Goal: Information Seeking & Learning: Learn about a topic

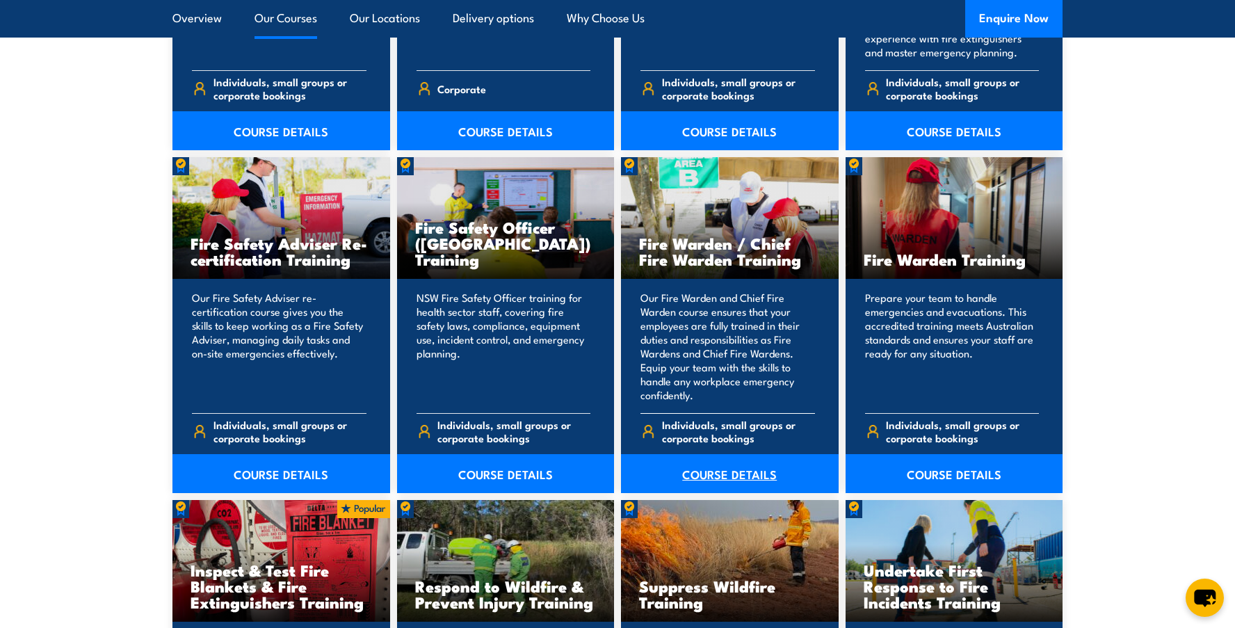
click at [727, 472] on link "COURSE DETAILS" at bounding box center [730, 473] width 218 height 39
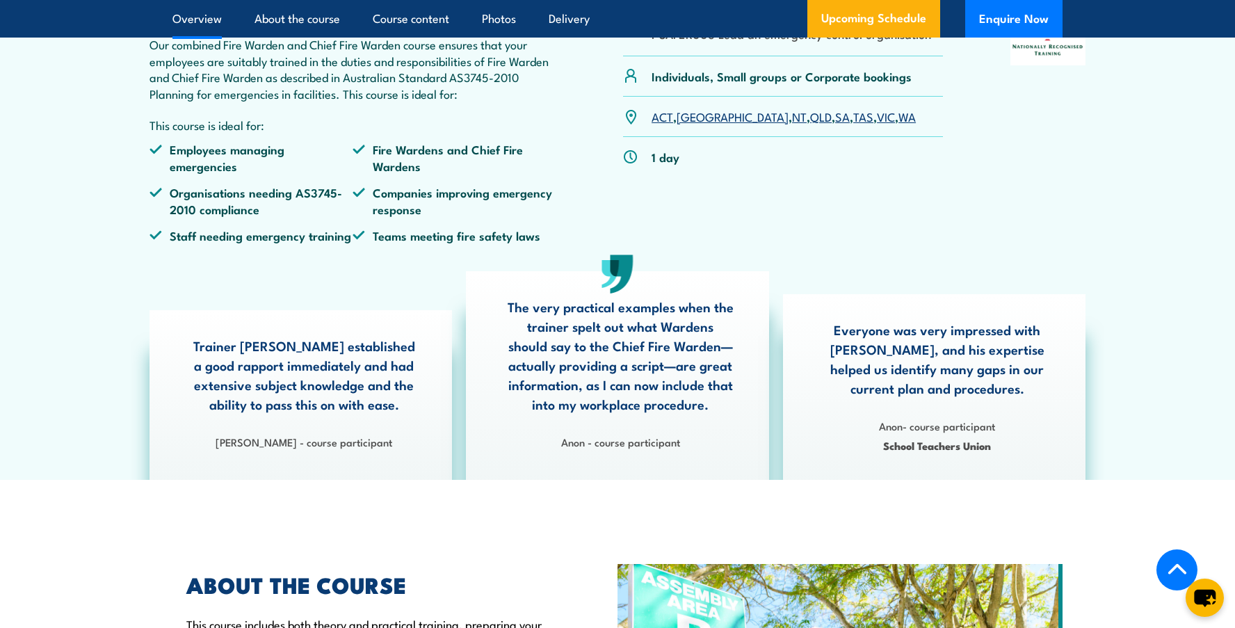
scroll to position [487, 0]
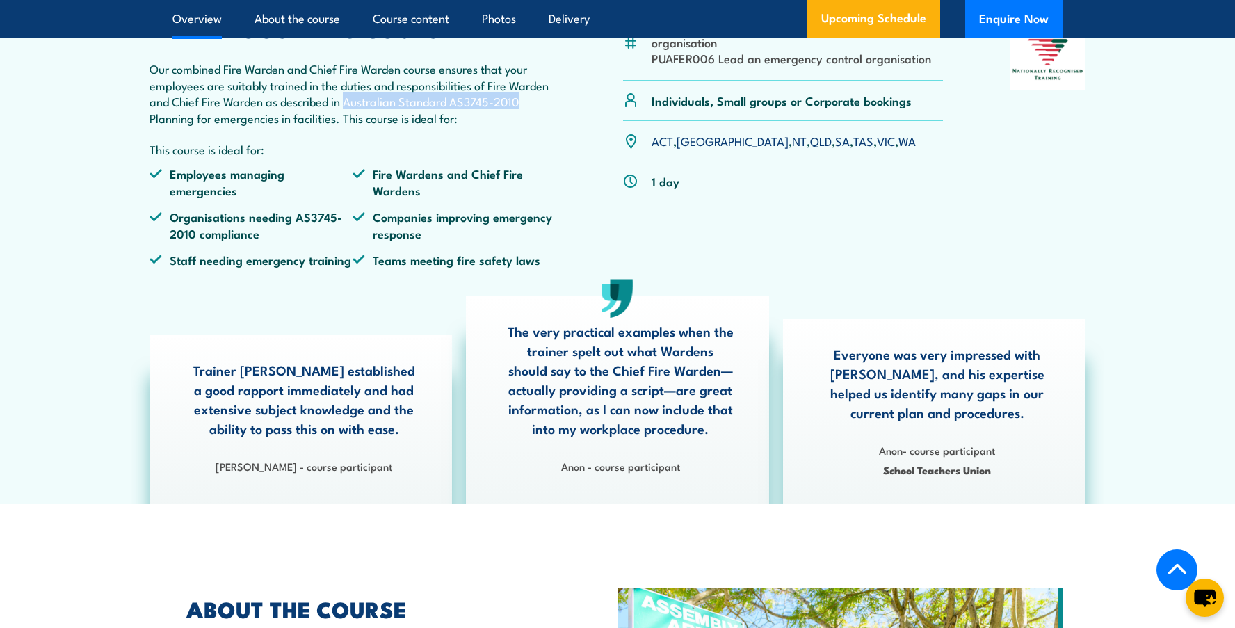
drag, startPoint x: 348, startPoint y: 136, endPoint x: 521, endPoint y: 133, distance: 173.1
click at [521, 126] on p "Our combined Fire Warden and Chief Fire Warden course ensures that your employe…" at bounding box center [352, 92] width 406 height 65
copy p "Australian Standard AS3745-2010"
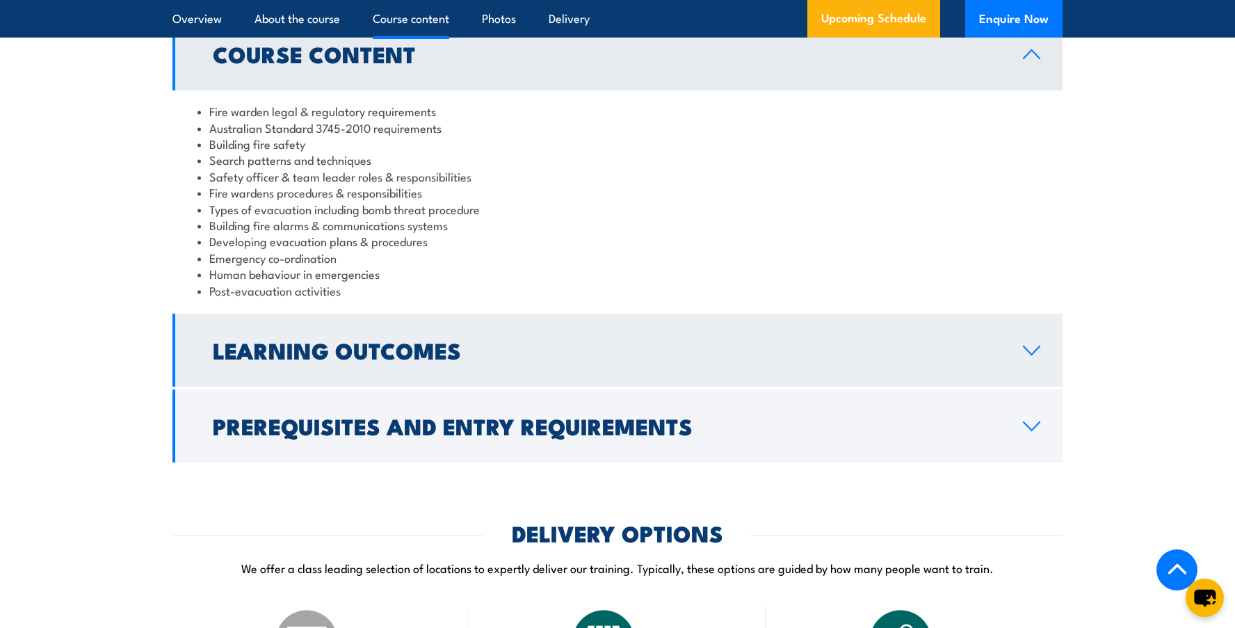
scroll to position [1391, 0]
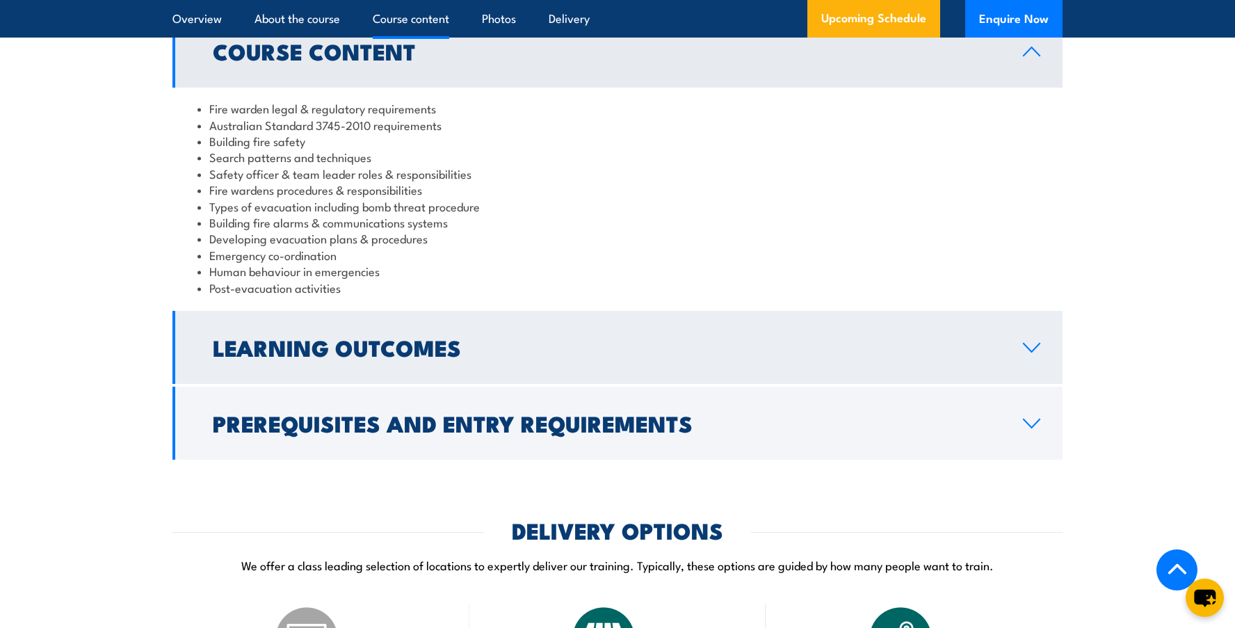
click at [350, 357] on h2 "Learning Outcomes" at bounding box center [607, 346] width 788 height 19
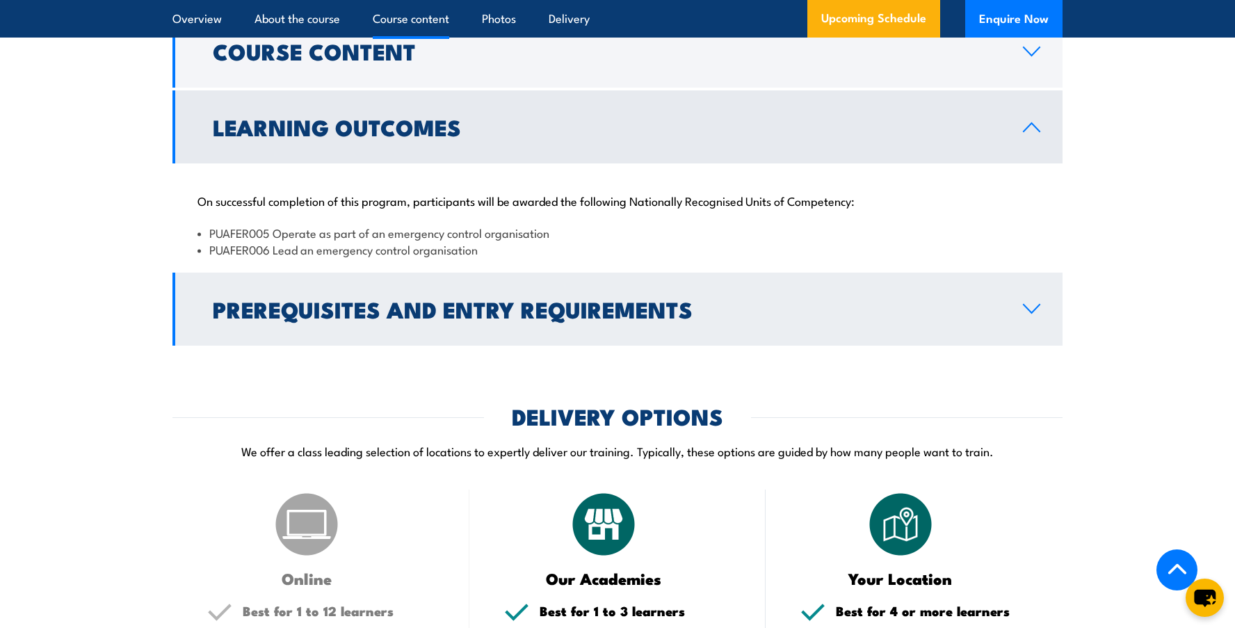
click at [332, 318] on h2 "Prerequisites and Entry Requirements" at bounding box center [607, 308] width 788 height 19
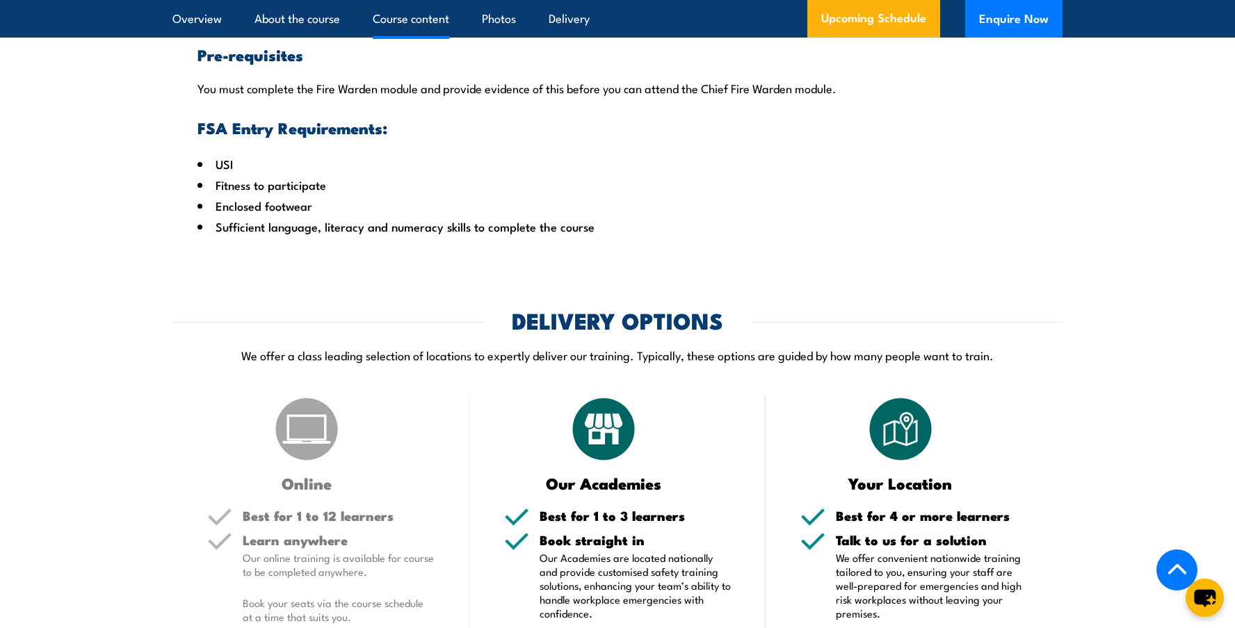
scroll to position [1599, 0]
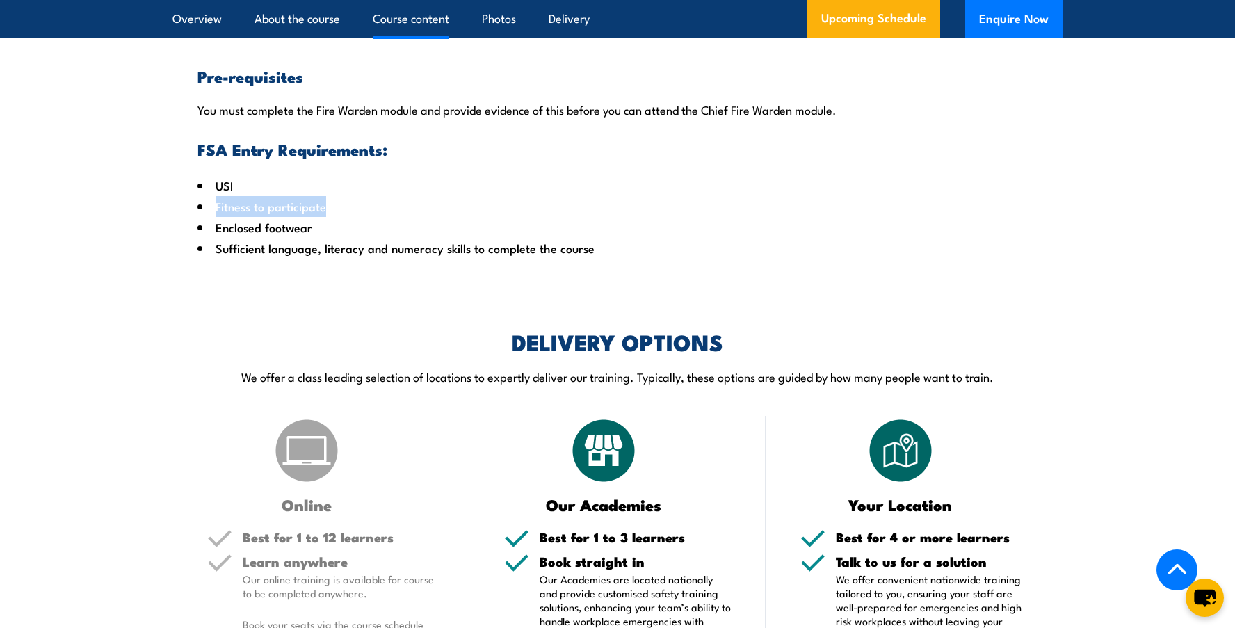
drag, startPoint x: 307, startPoint y: 222, endPoint x: 172, endPoint y: 222, distance: 134.9
click at [172, 222] on div "Pre-requisites You must complete the Fire Warden module and provide evidence of…" at bounding box center [617, 151] width 890 height 241
drag, startPoint x: 172, startPoint y: 222, endPoint x: 263, endPoint y: 224, distance: 90.4
copy li "Fitness to participate"
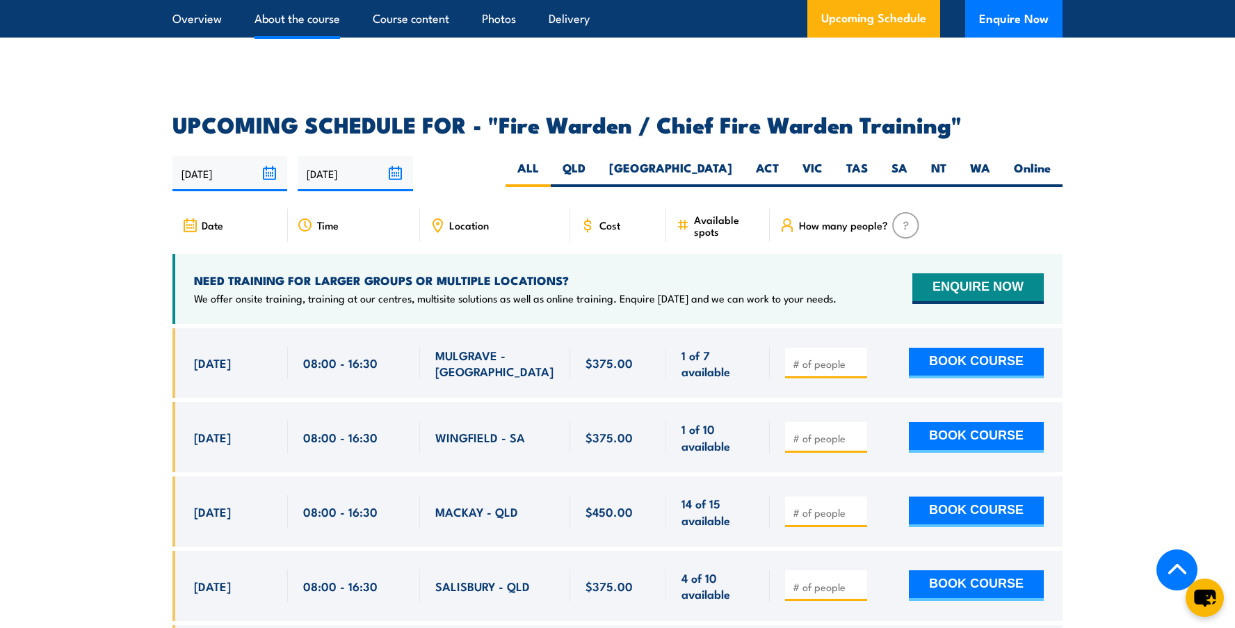
scroll to position [2294, 0]
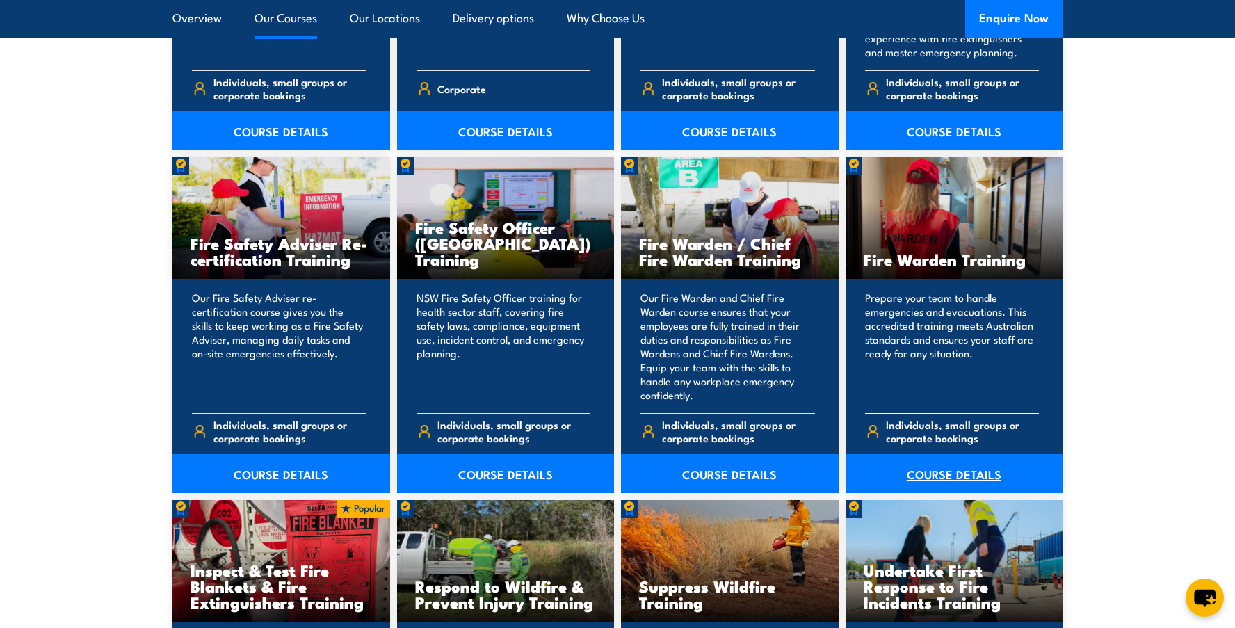
click at [946, 469] on link "COURSE DETAILS" at bounding box center [954, 473] width 218 height 39
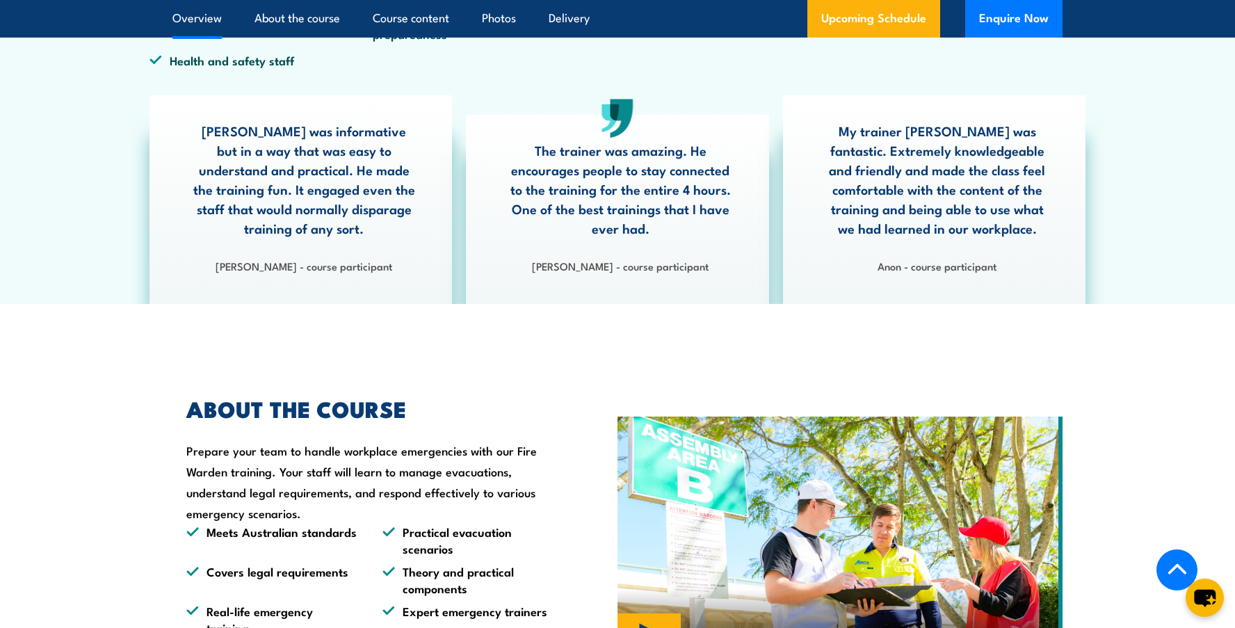
scroll to position [556, 0]
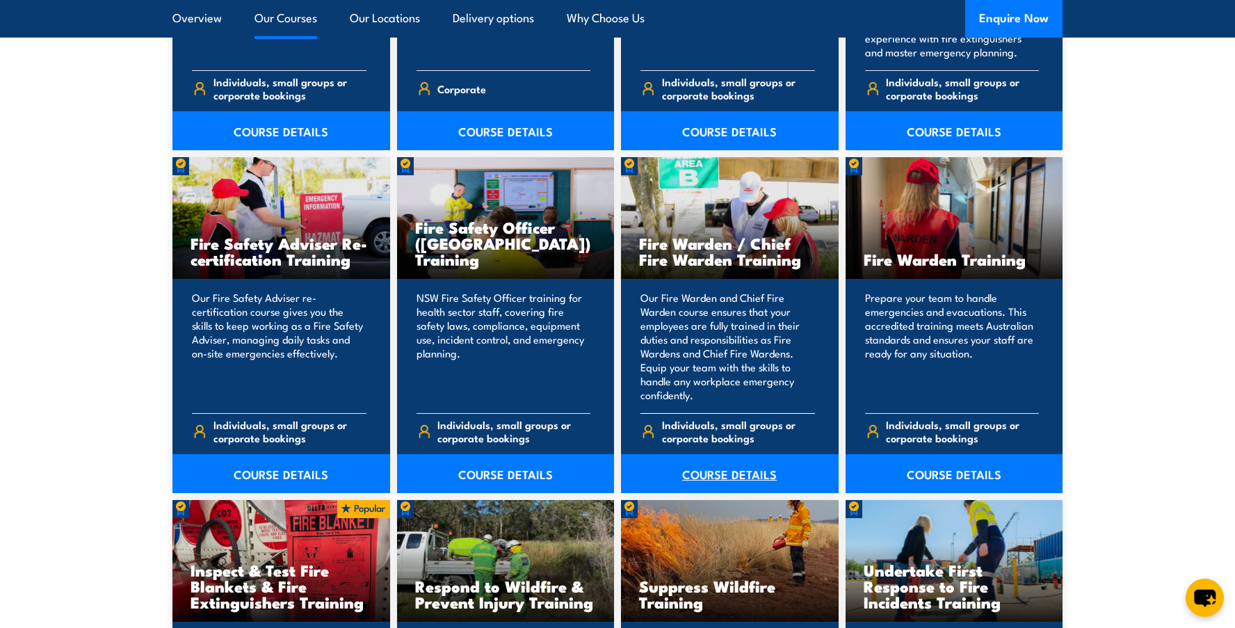
click at [726, 473] on link "COURSE DETAILS" at bounding box center [730, 473] width 218 height 39
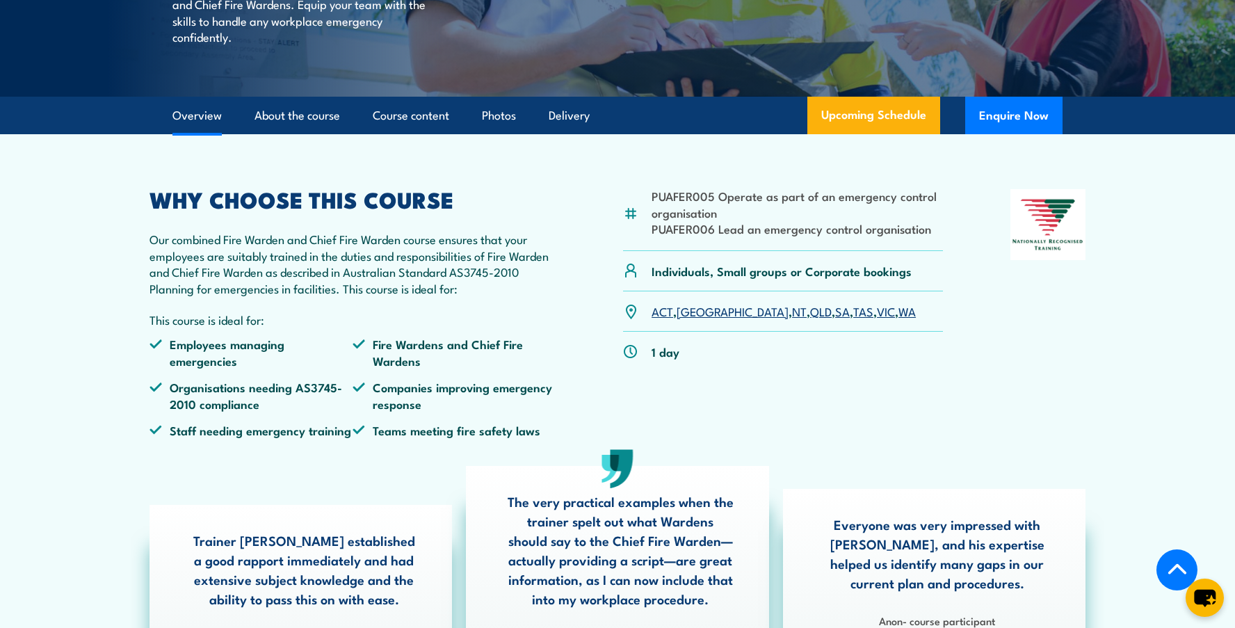
scroll to position [348, 0]
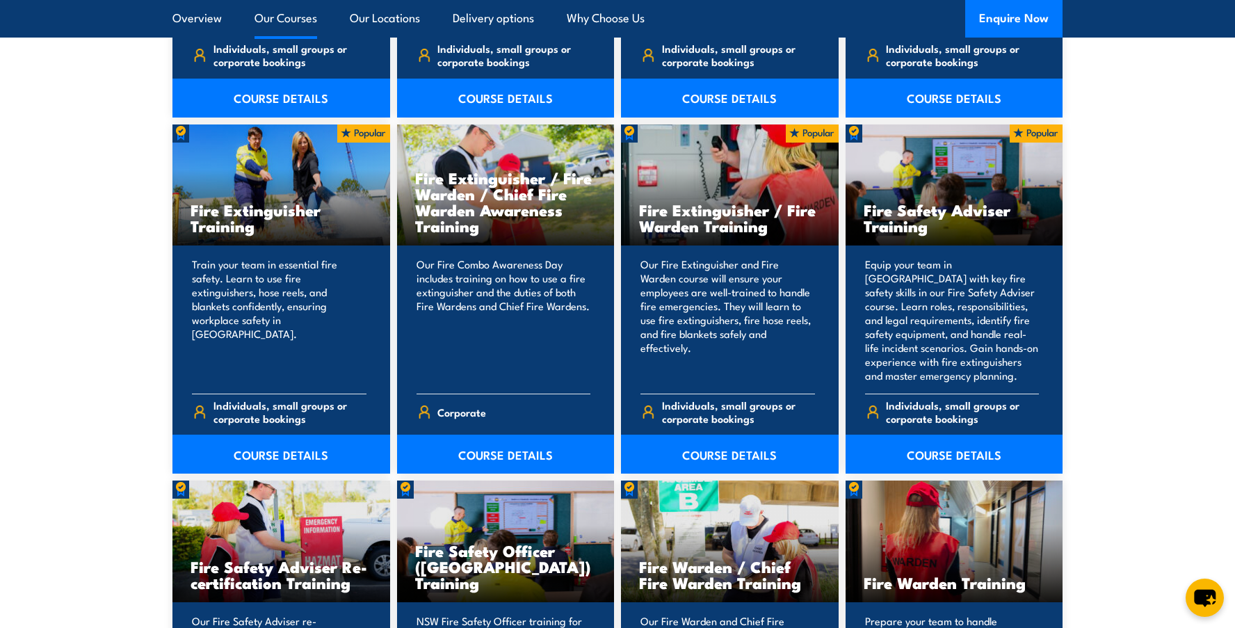
scroll to position [1391, 0]
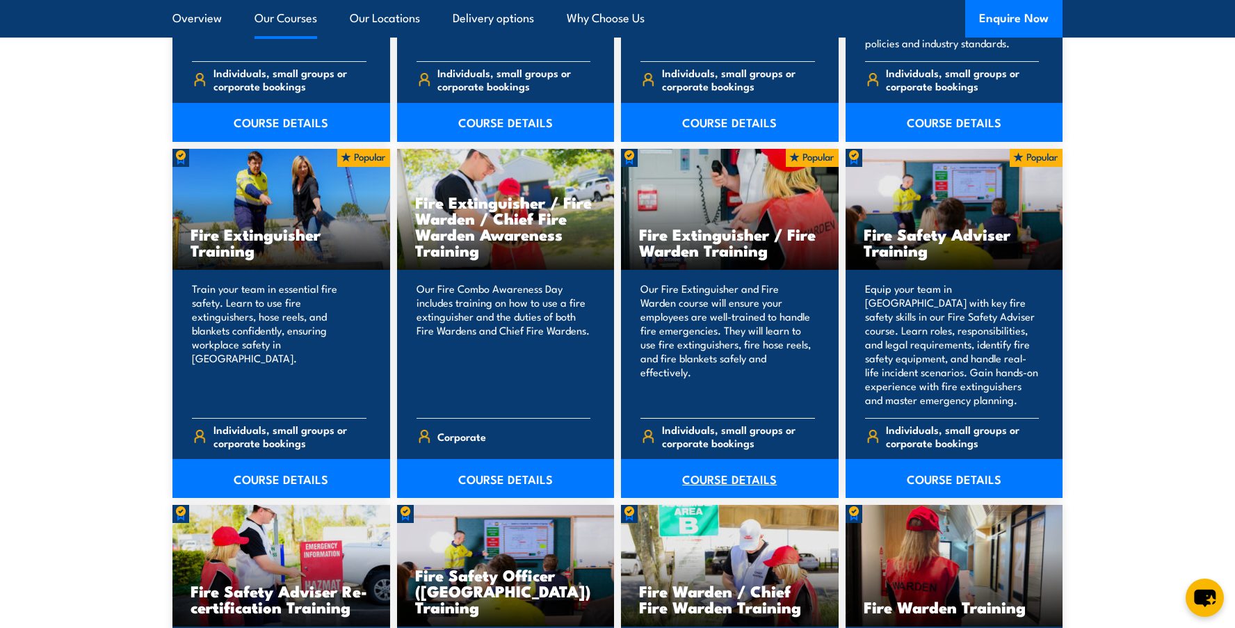
click at [721, 480] on link "COURSE DETAILS" at bounding box center [730, 478] width 218 height 39
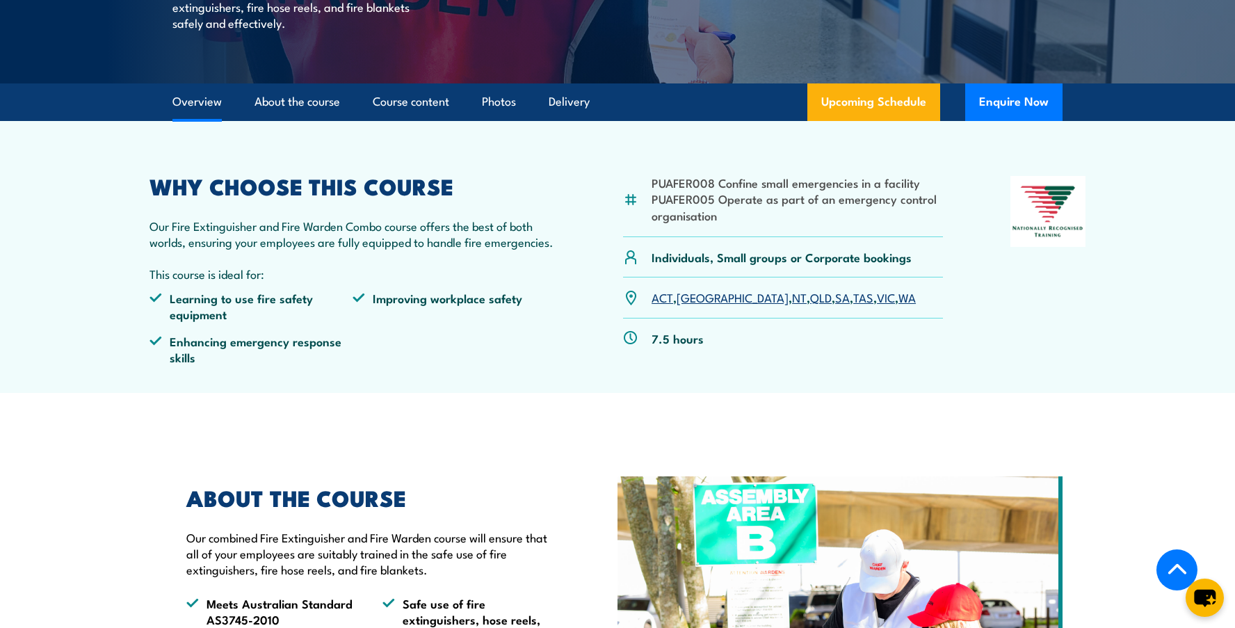
scroll to position [417, 0]
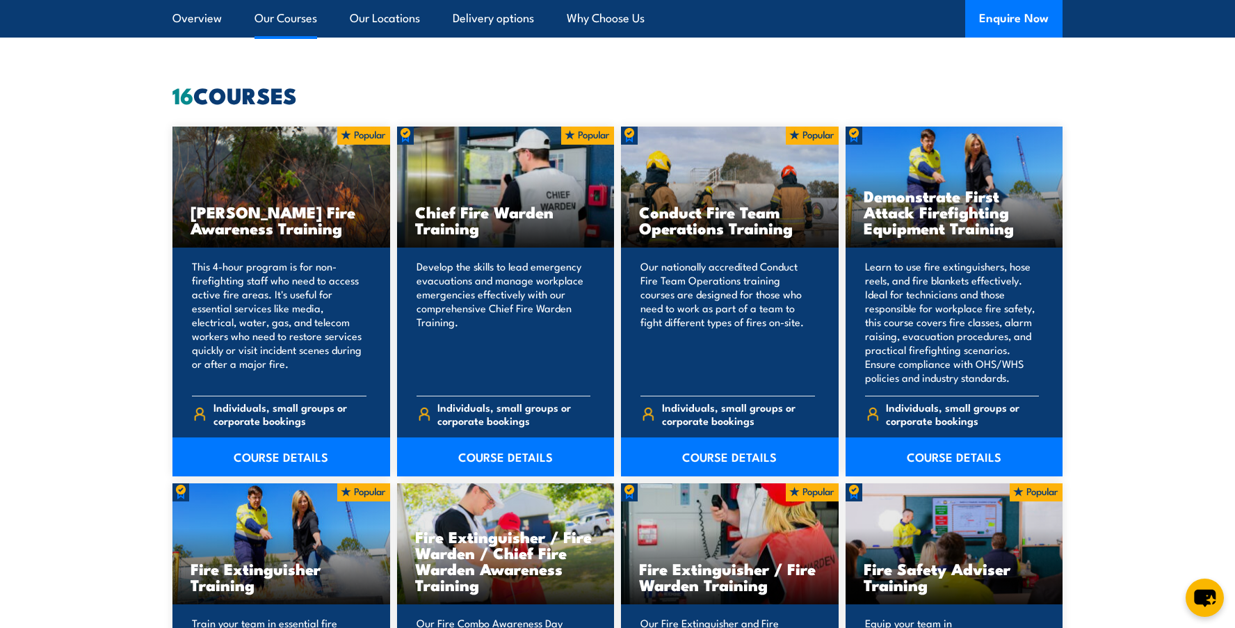
scroll to position [1043, 0]
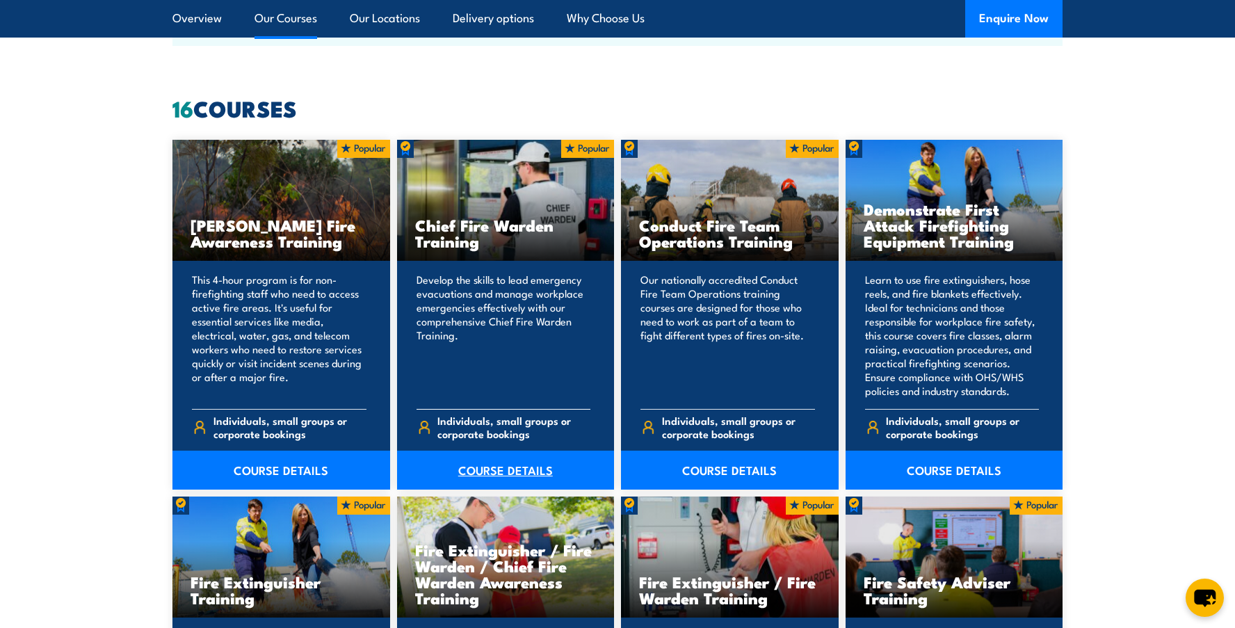
click at [503, 471] on link "COURSE DETAILS" at bounding box center [506, 470] width 218 height 39
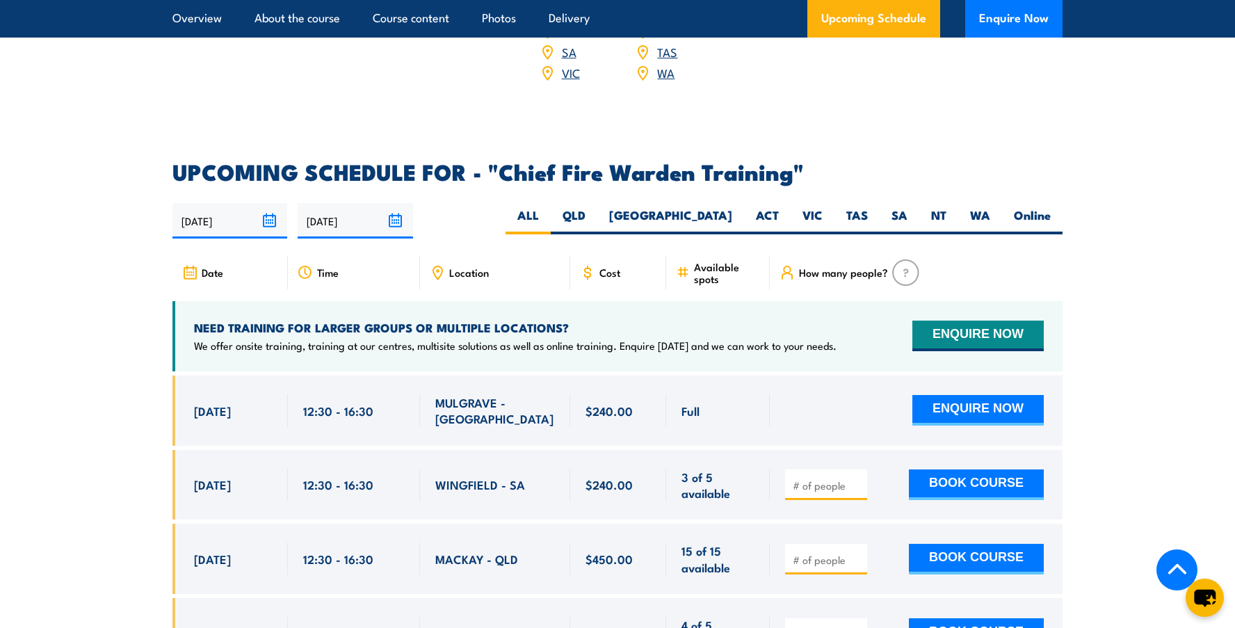
scroll to position [2364, 0]
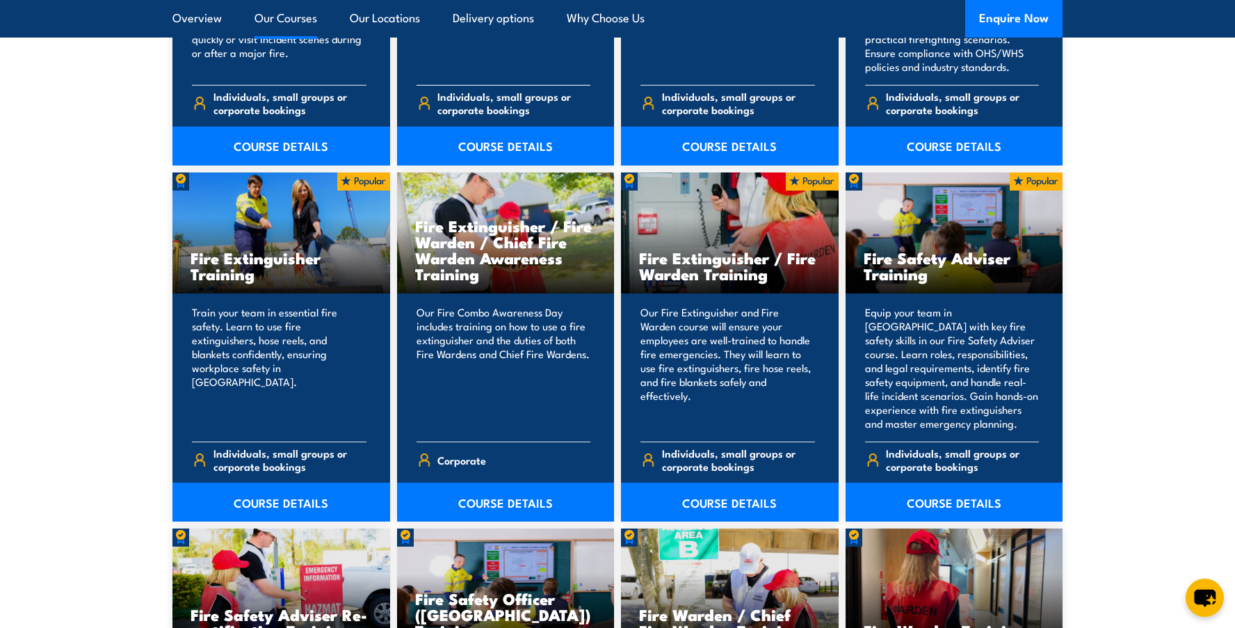
scroll to position [1391, 0]
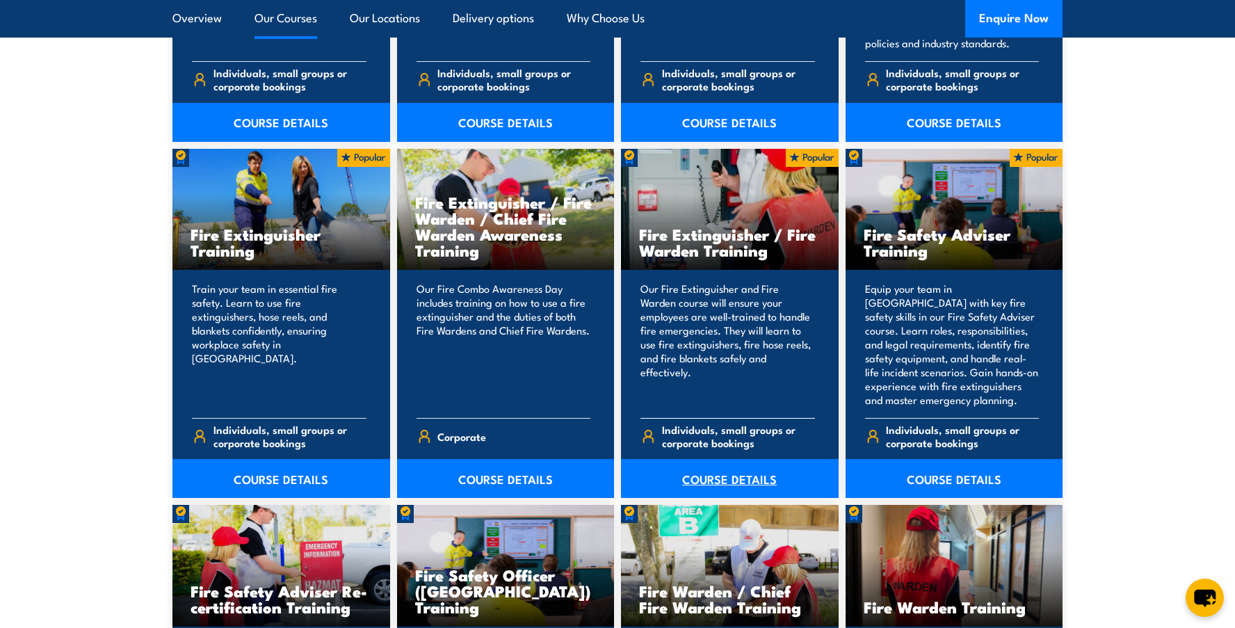
click at [708, 477] on link "COURSE DETAILS" at bounding box center [730, 478] width 218 height 39
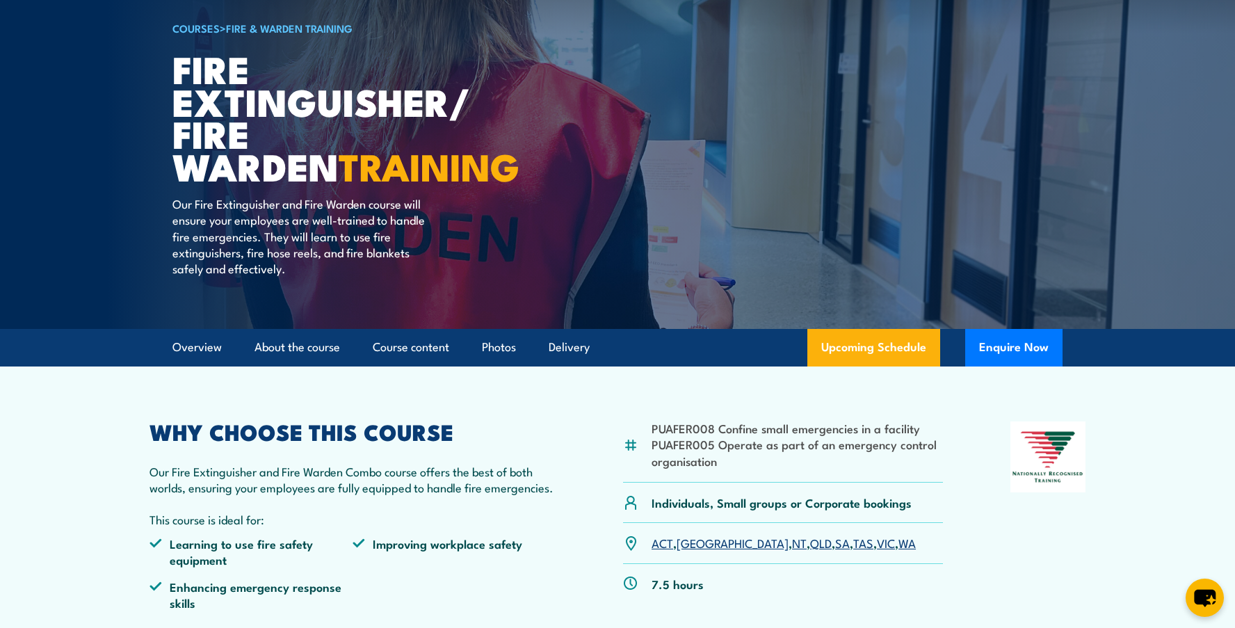
scroll to position [139, 0]
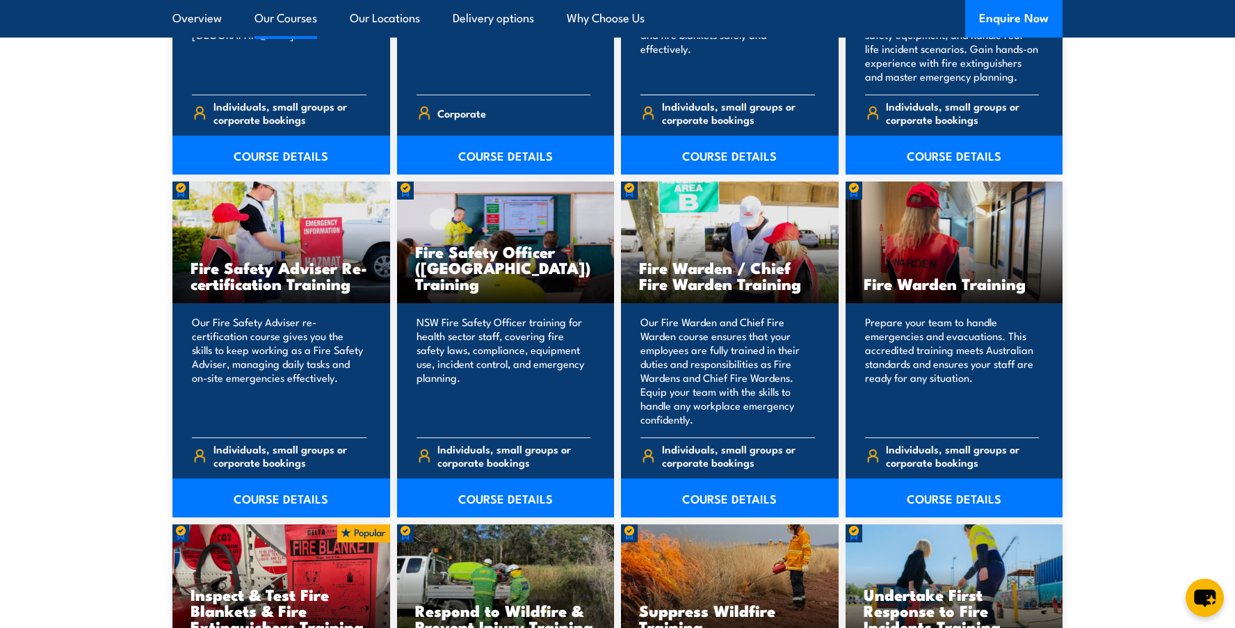
scroll to position [1738, 0]
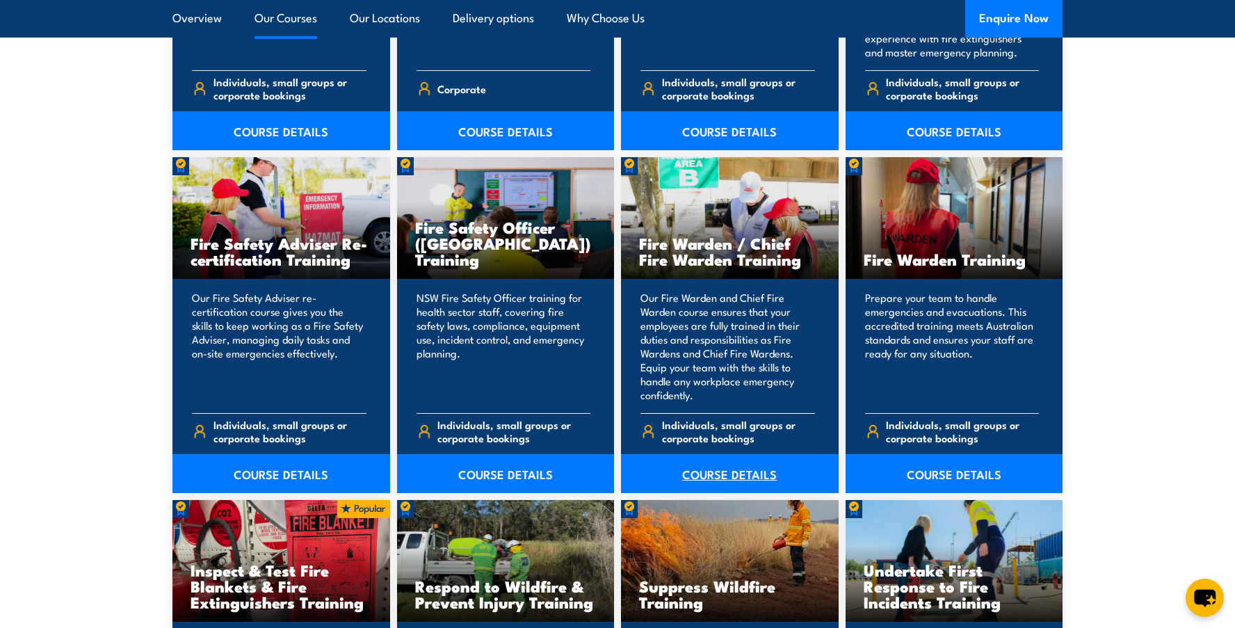
click at [723, 473] on link "COURSE DETAILS" at bounding box center [730, 473] width 218 height 39
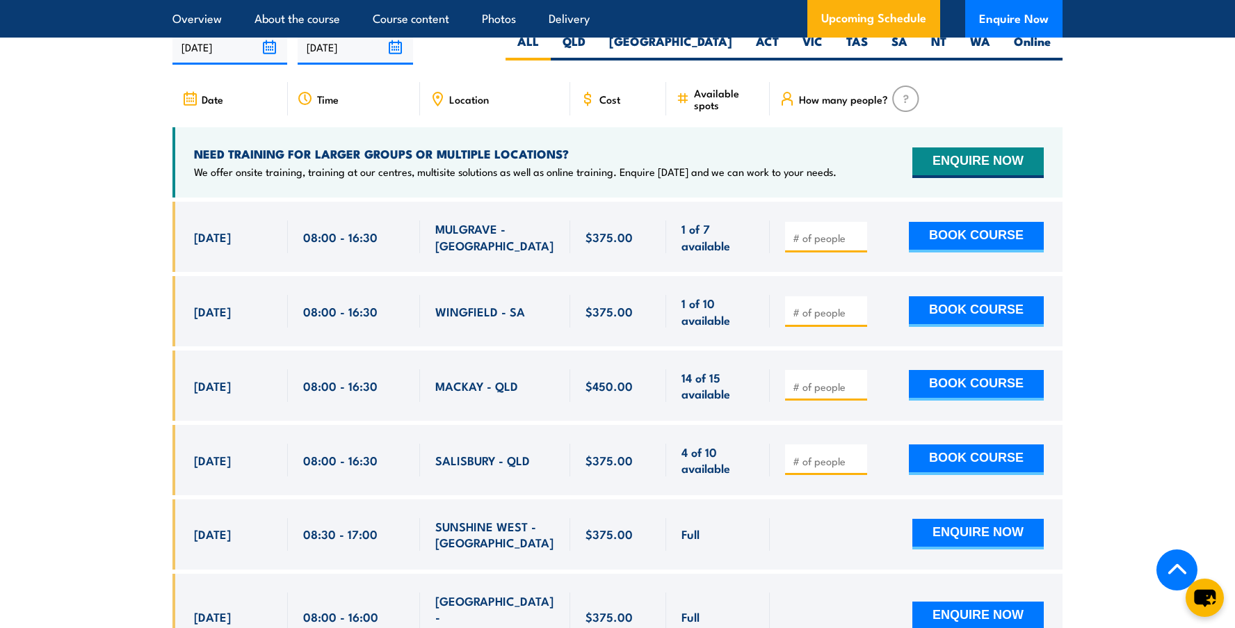
scroll to position [2503, 0]
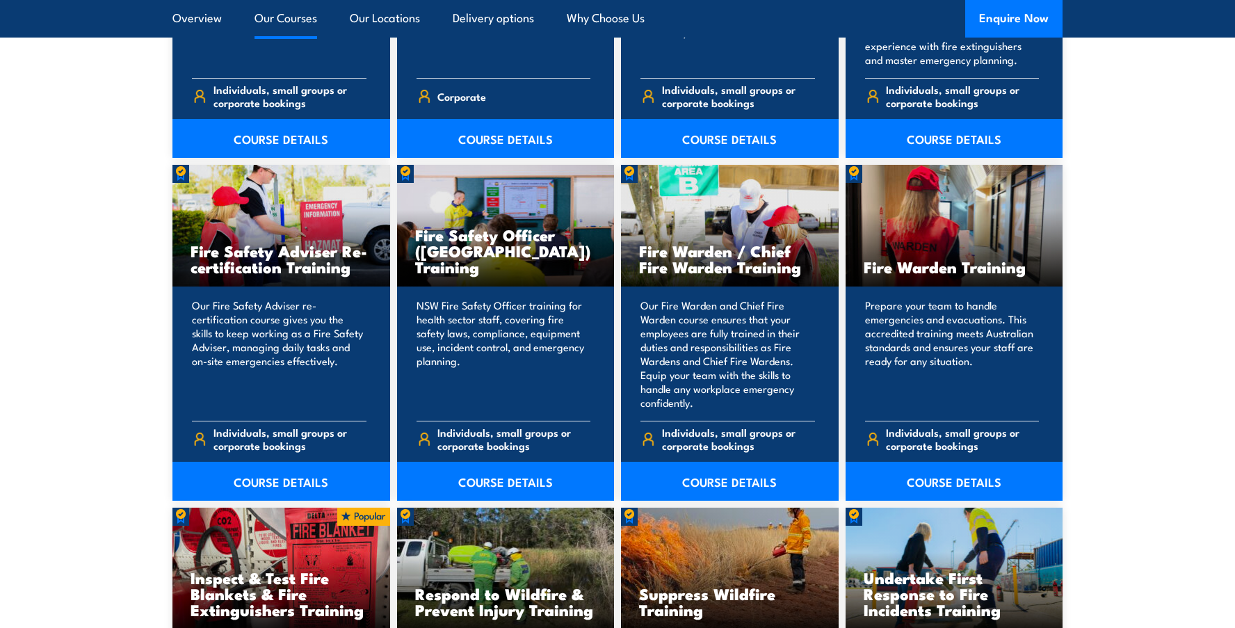
scroll to position [1738, 0]
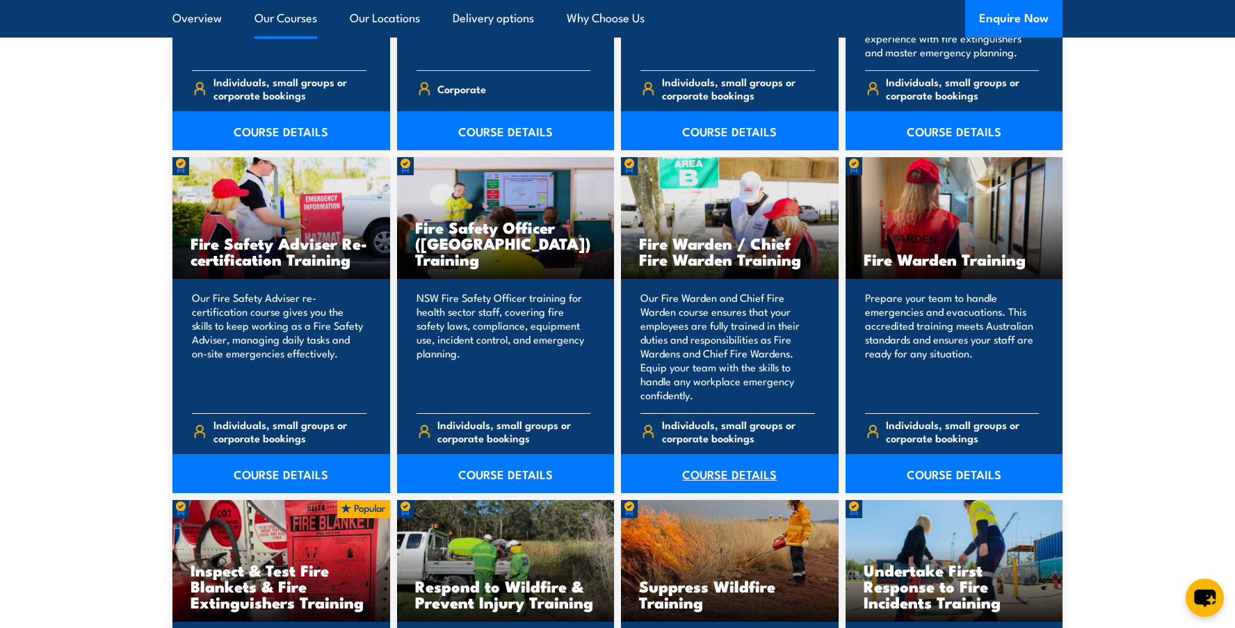
click at [721, 479] on link "COURSE DETAILS" at bounding box center [730, 473] width 218 height 39
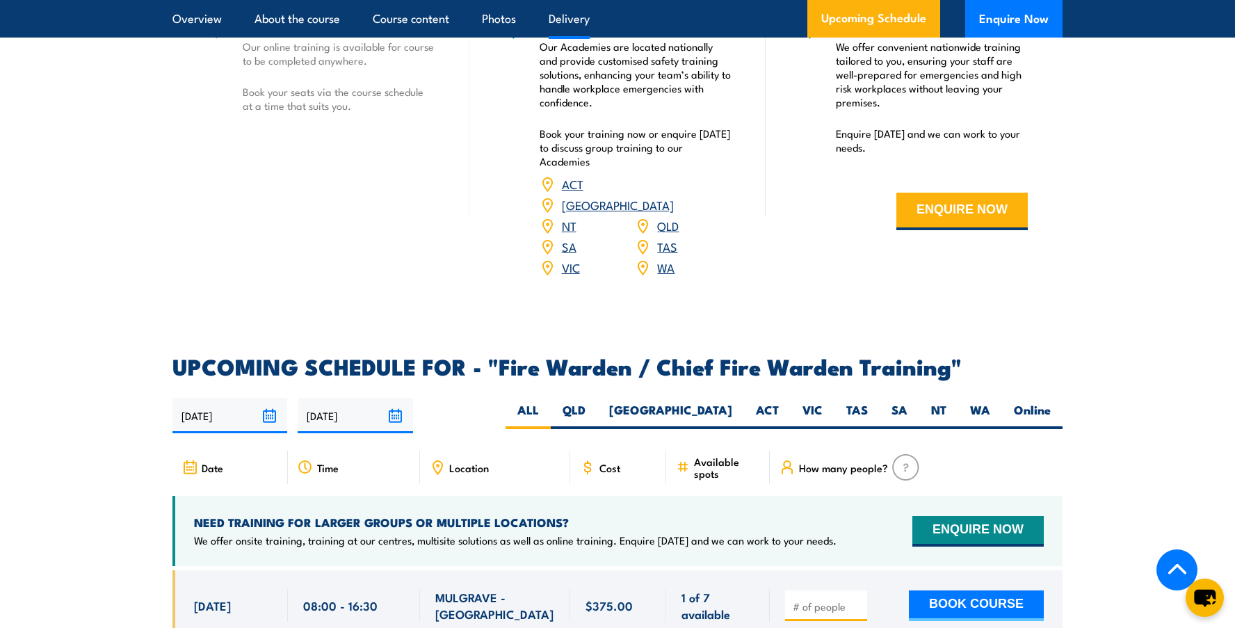
scroll to position [2364, 0]
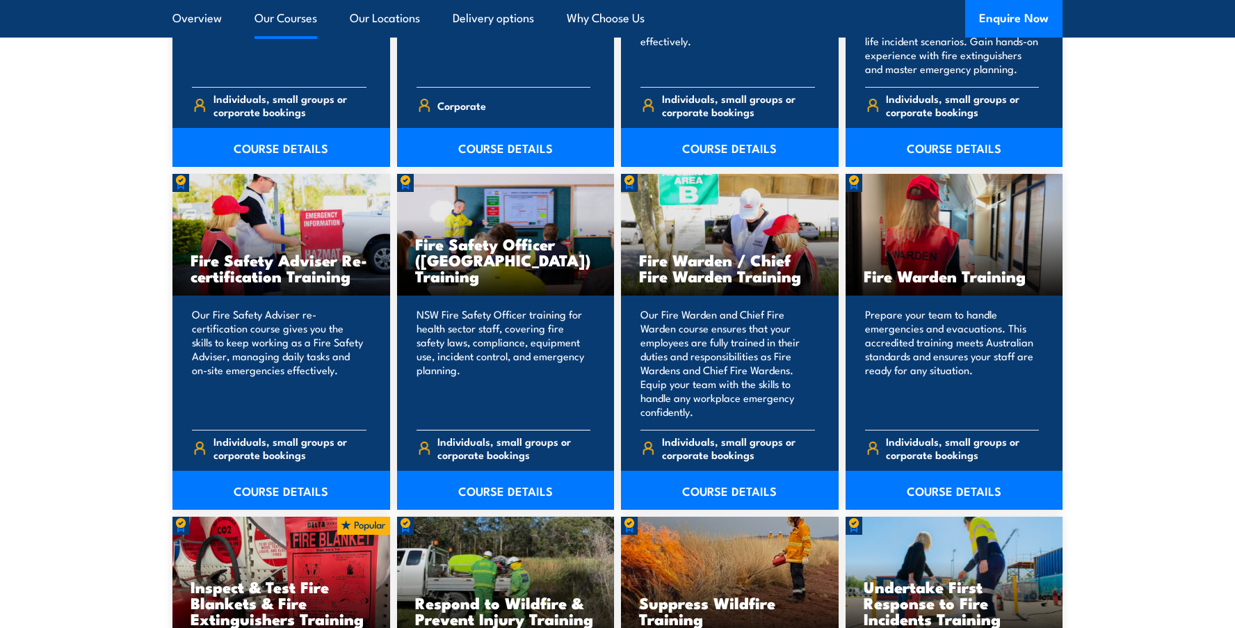
scroll to position [1738, 0]
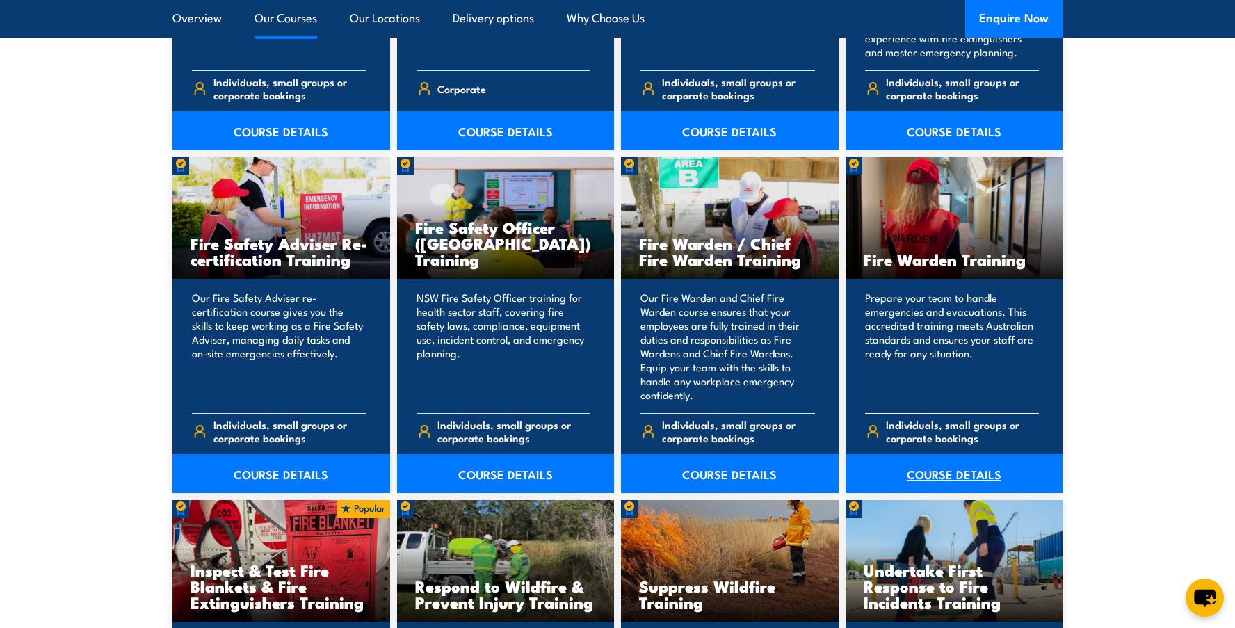
click at [944, 473] on link "COURSE DETAILS" at bounding box center [954, 473] width 218 height 39
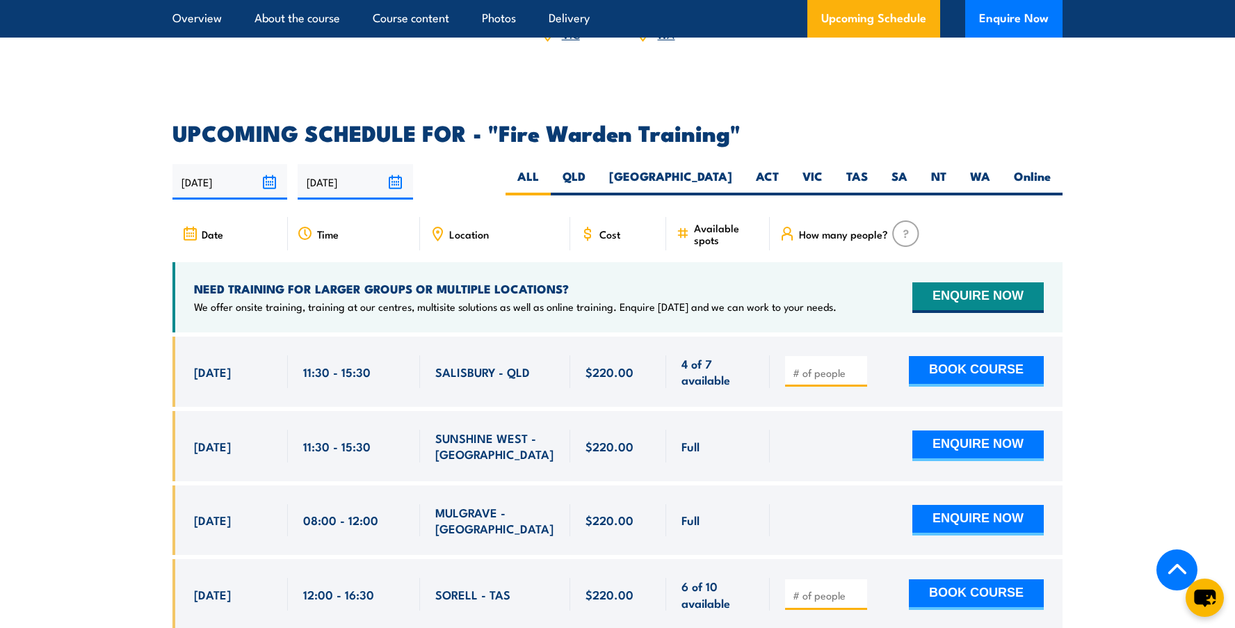
scroll to position [2503, 0]
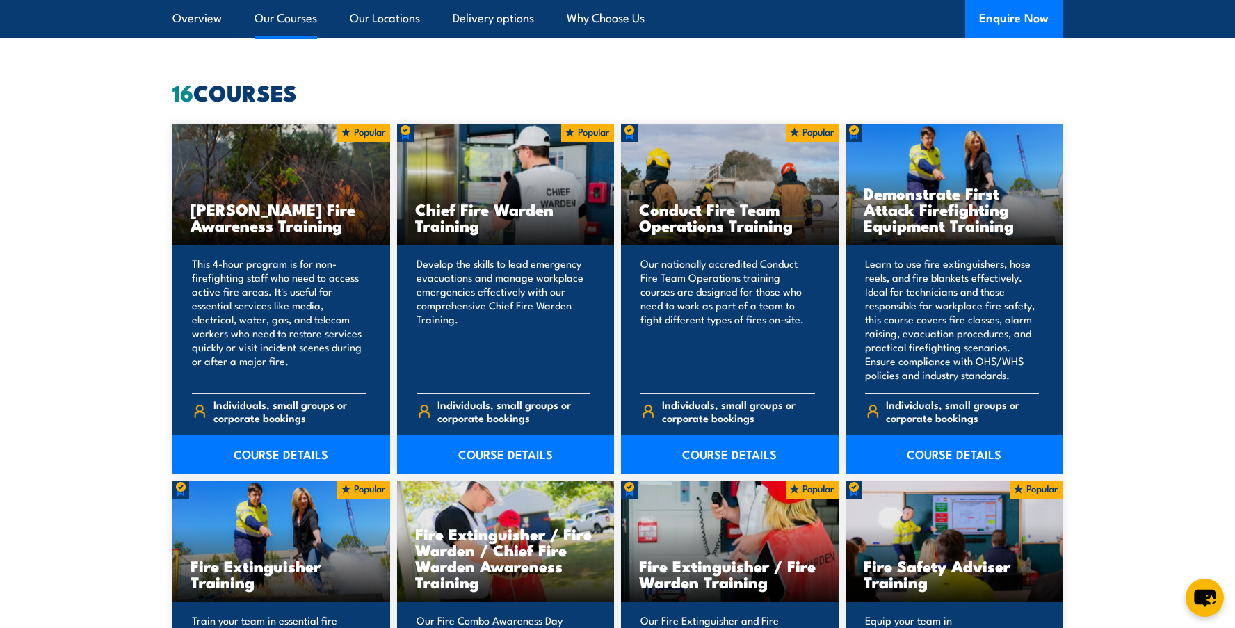
scroll to position [1043, 0]
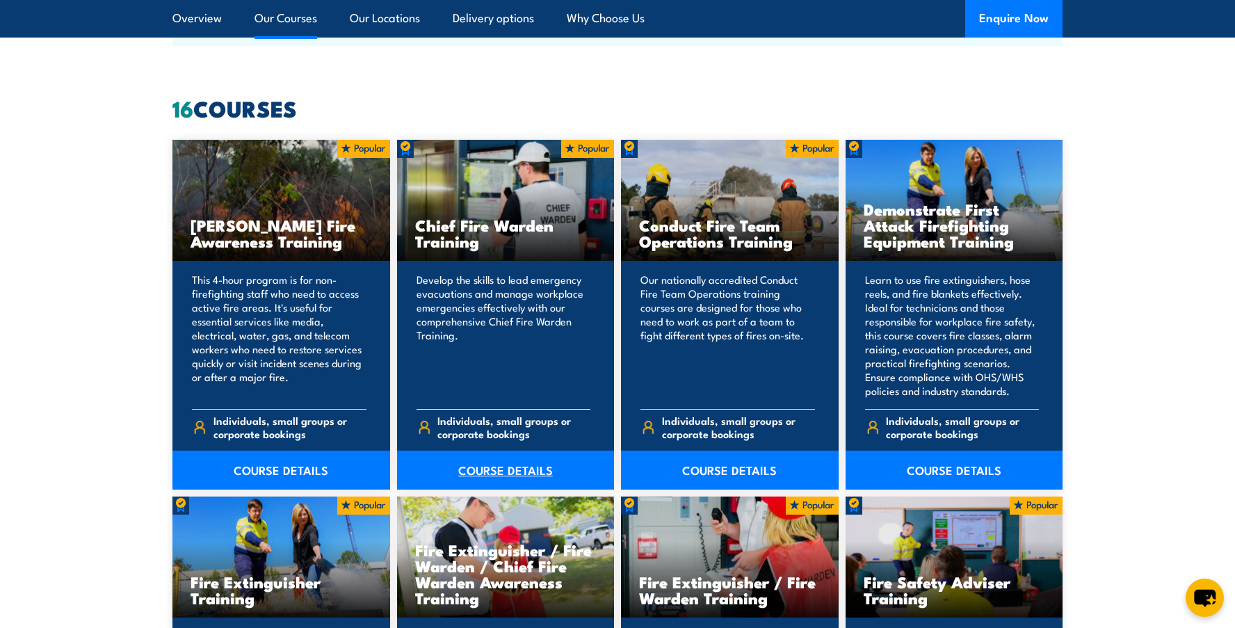
click at [501, 469] on link "COURSE DETAILS" at bounding box center [506, 470] width 218 height 39
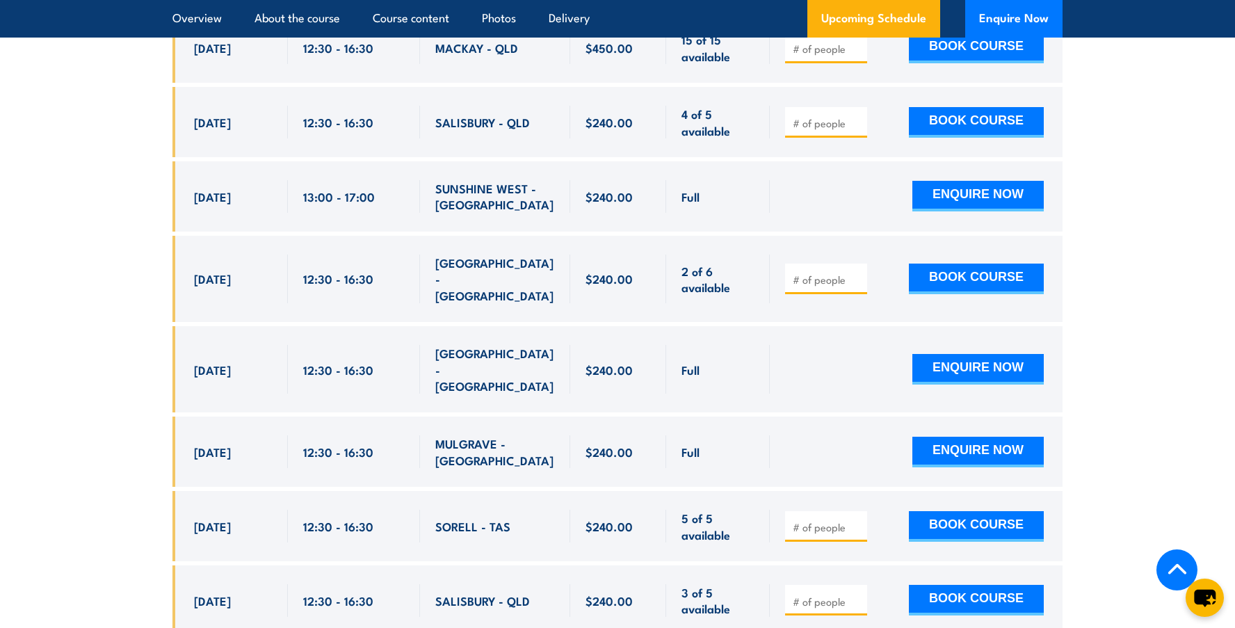
scroll to position [3198, 0]
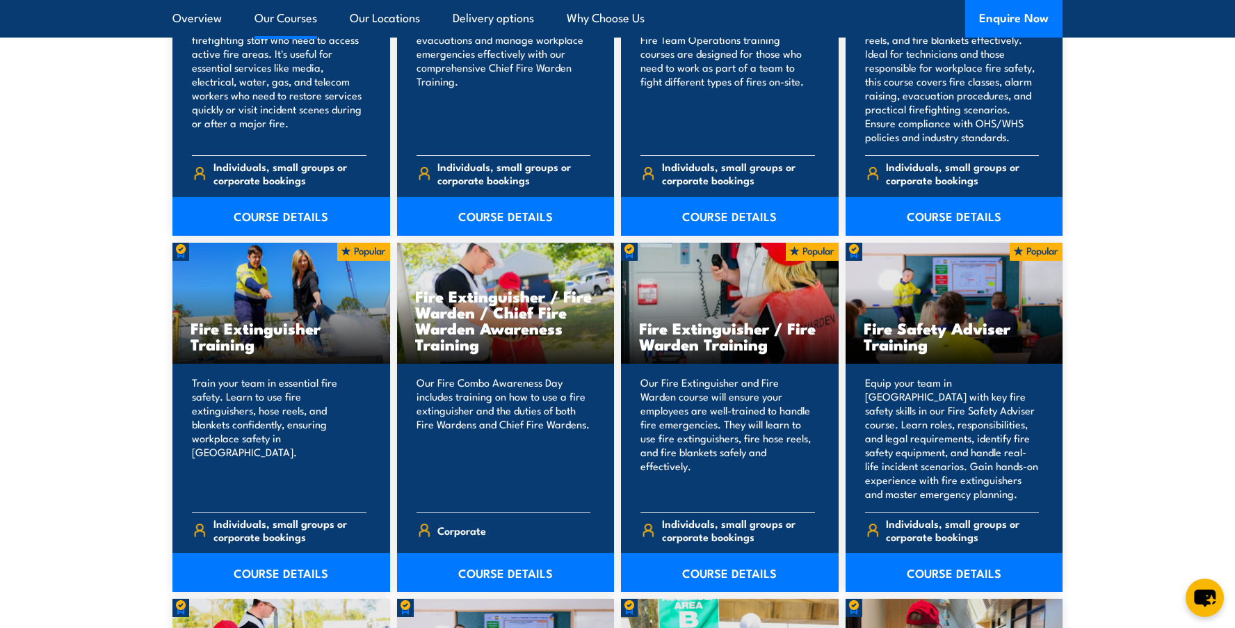
scroll to position [1321, 0]
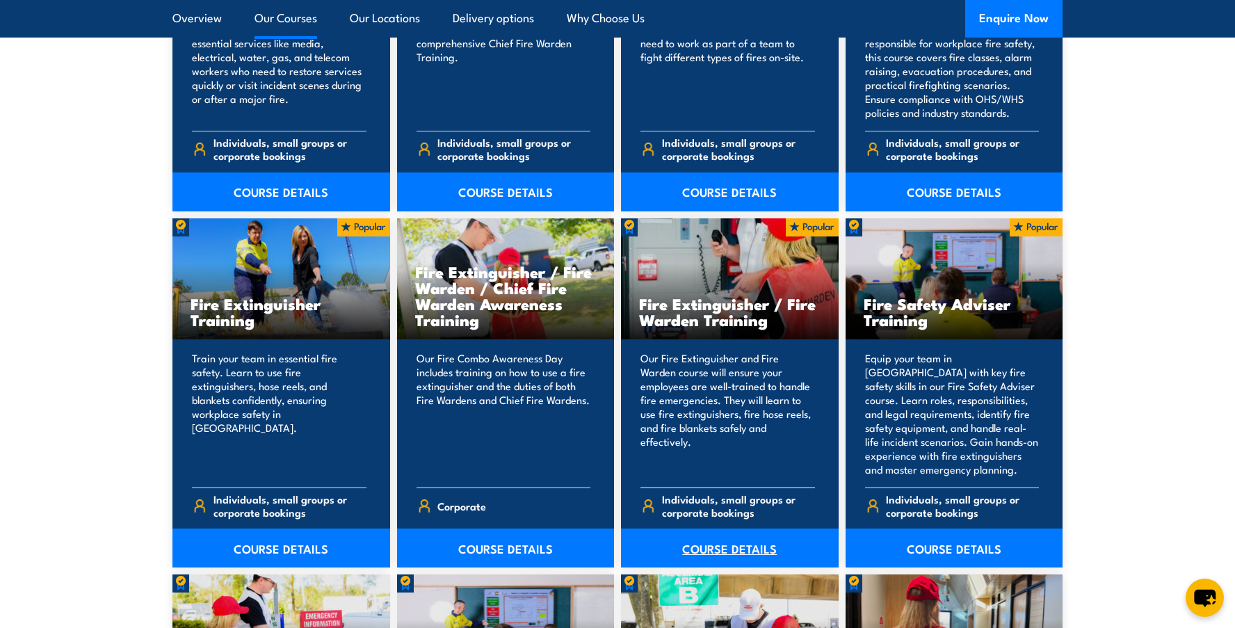
click at [740, 551] on link "COURSE DETAILS" at bounding box center [730, 547] width 218 height 39
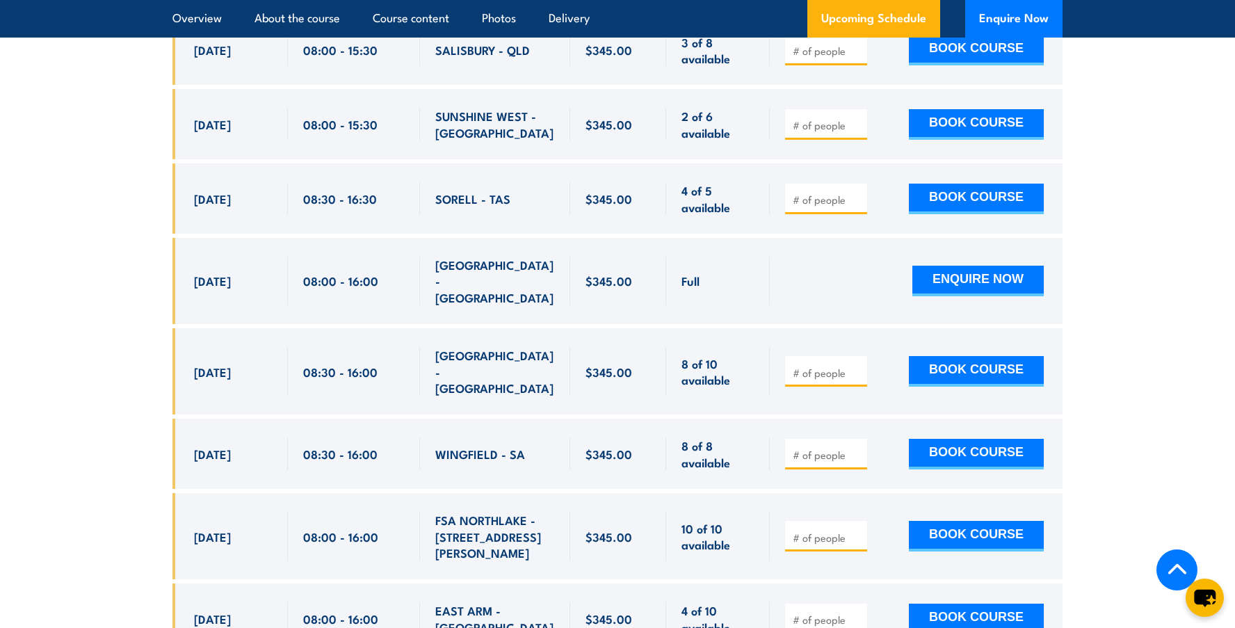
scroll to position [2572, 0]
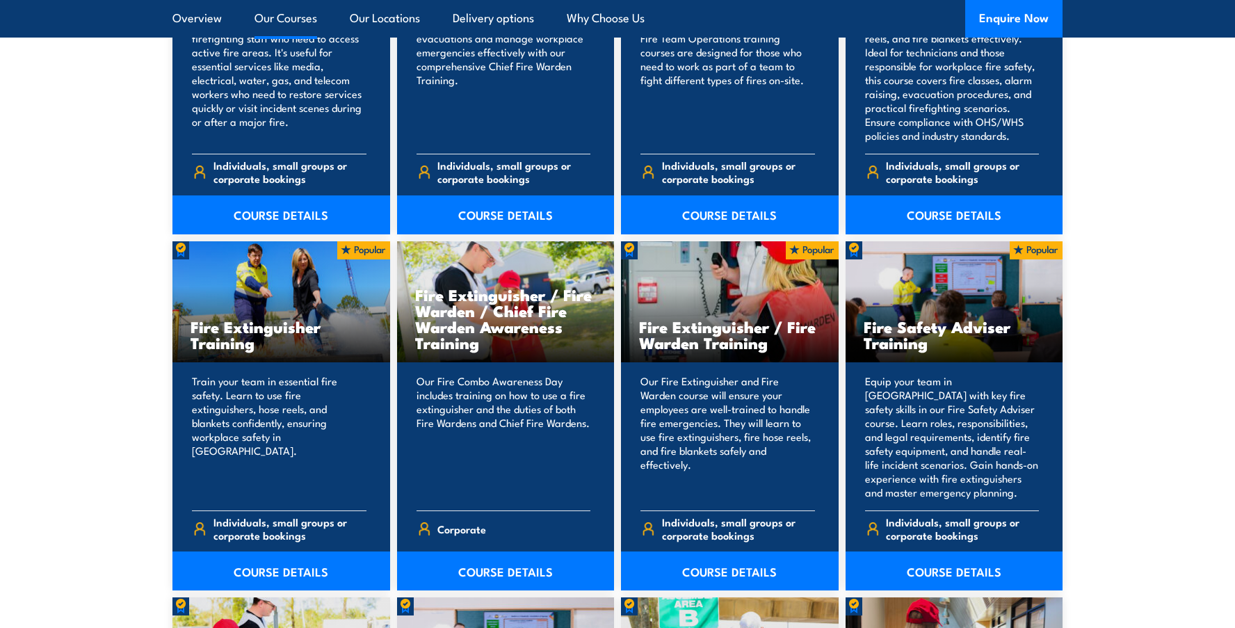
scroll to position [1321, 0]
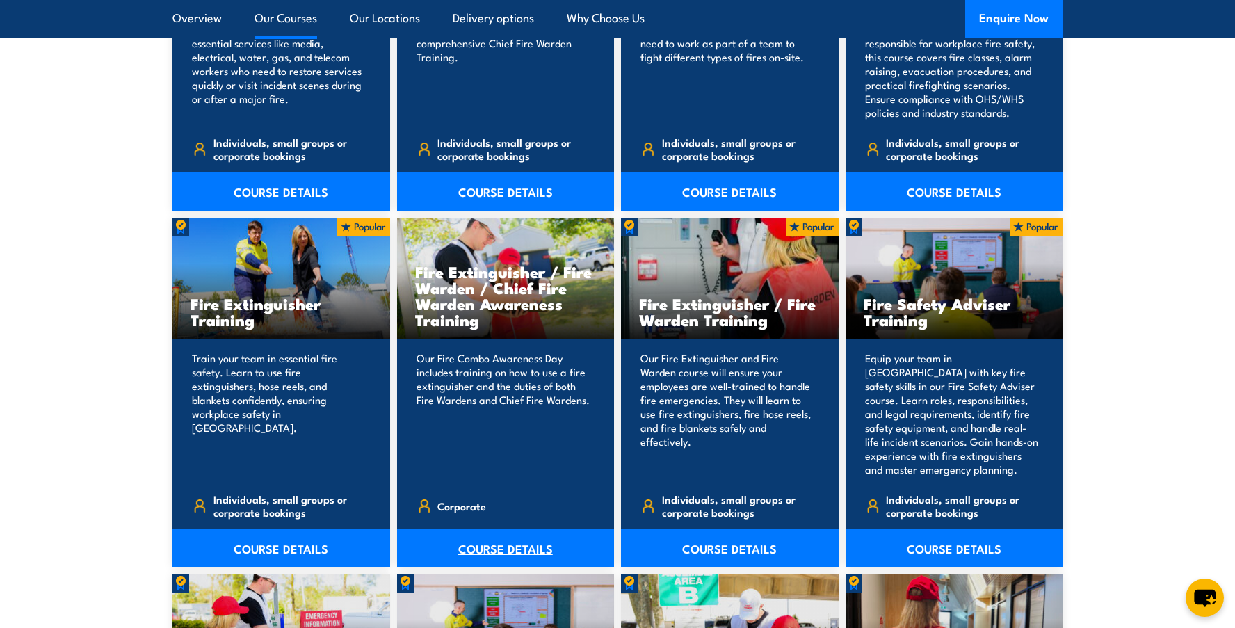
click at [508, 549] on link "COURSE DETAILS" at bounding box center [506, 547] width 218 height 39
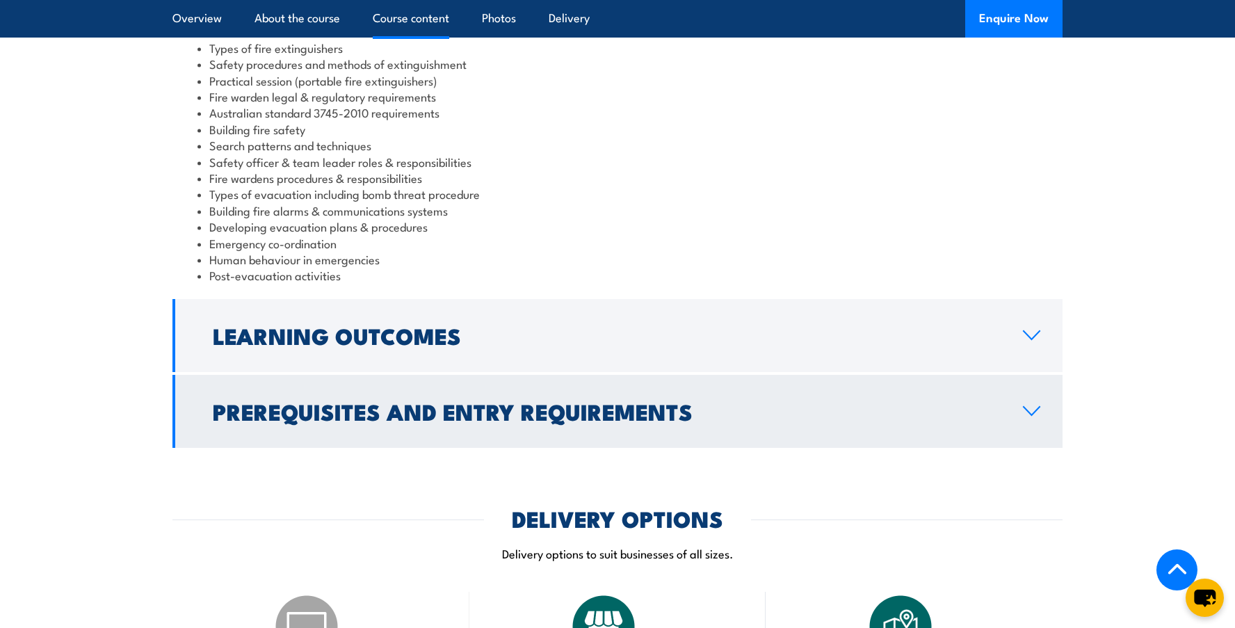
scroll to position [1327, 0]
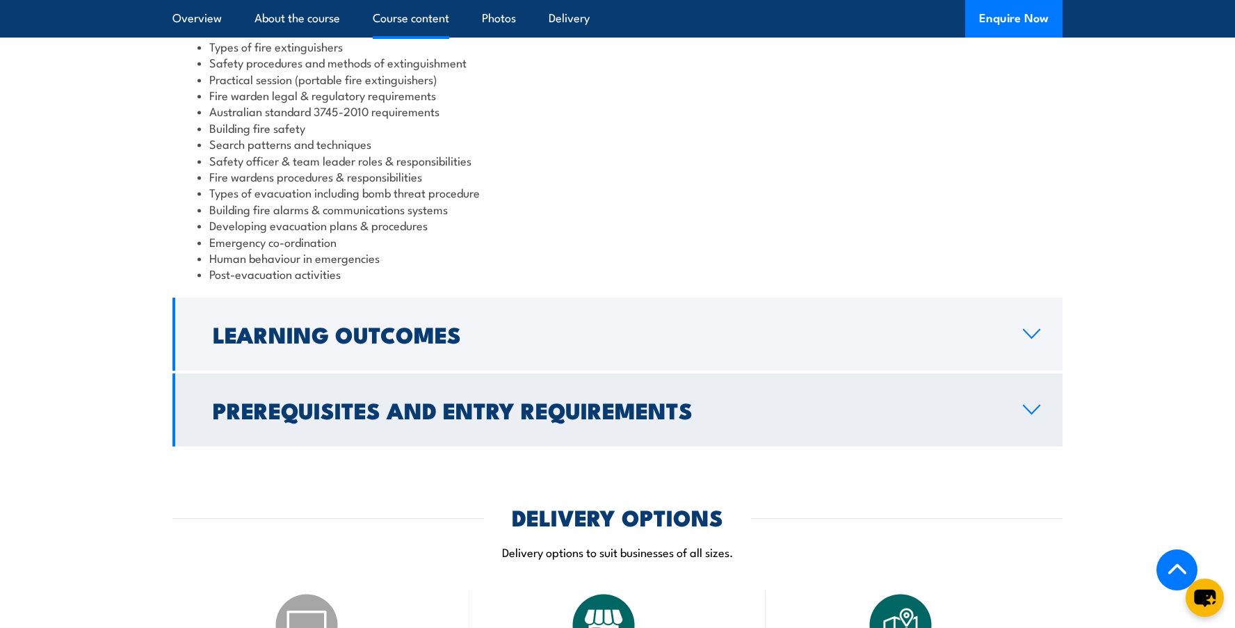
click at [1043, 373] on link "Prerequisites and Entry Requirements" at bounding box center [617, 409] width 890 height 73
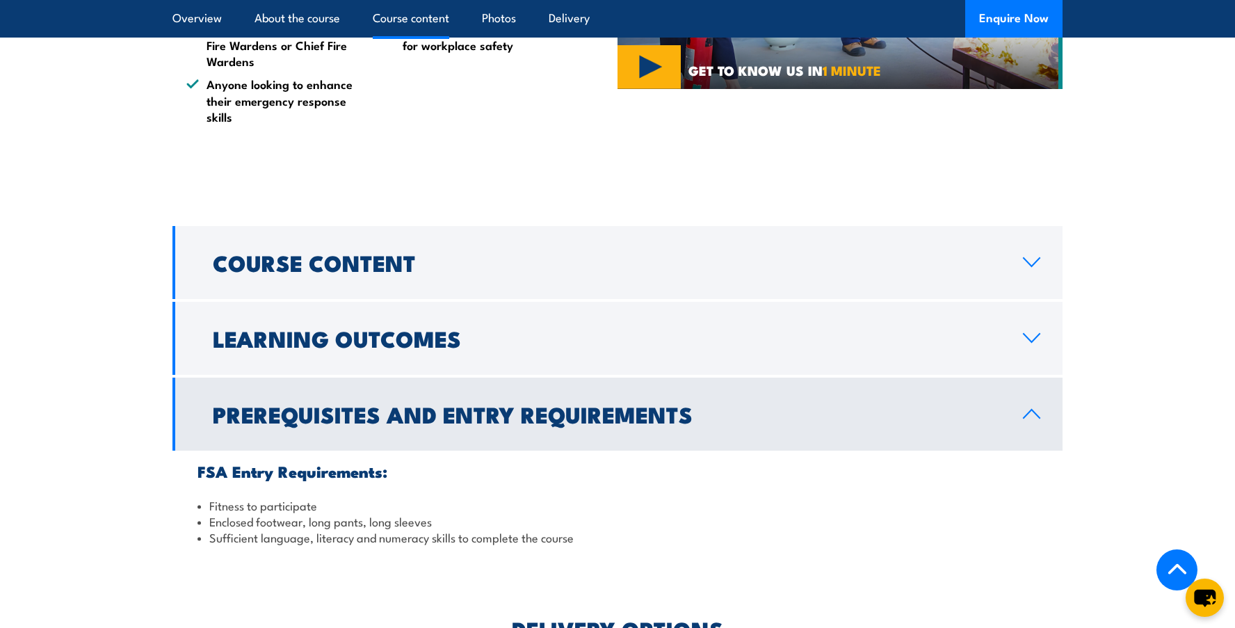
scroll to position [991, 0]
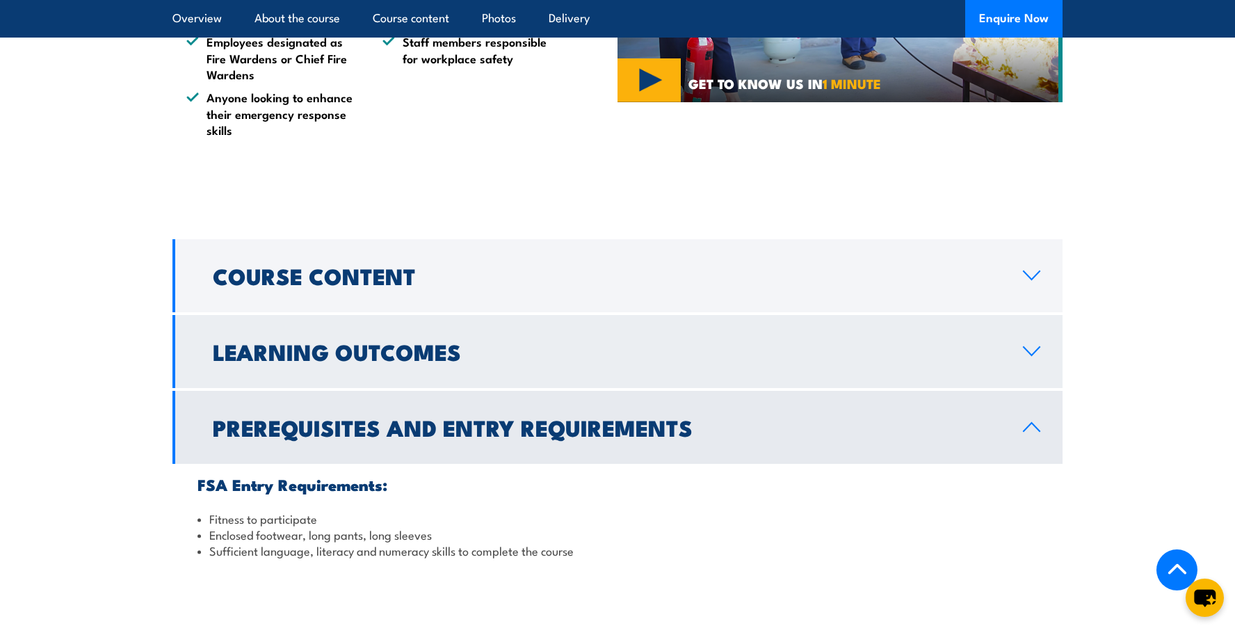
click at [1036, 346] on icon at bounding box center [1031, 351] width 19 height 11
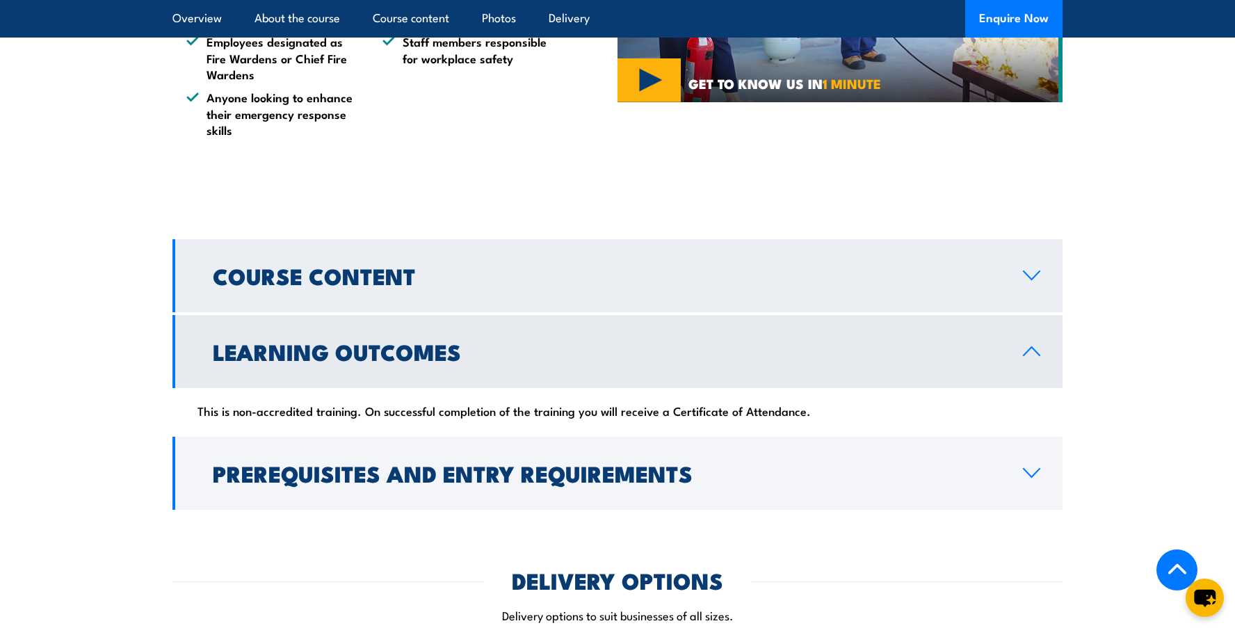
click at [1023, 270] on icon at bounding box center [1031, 275] width 19 height 11
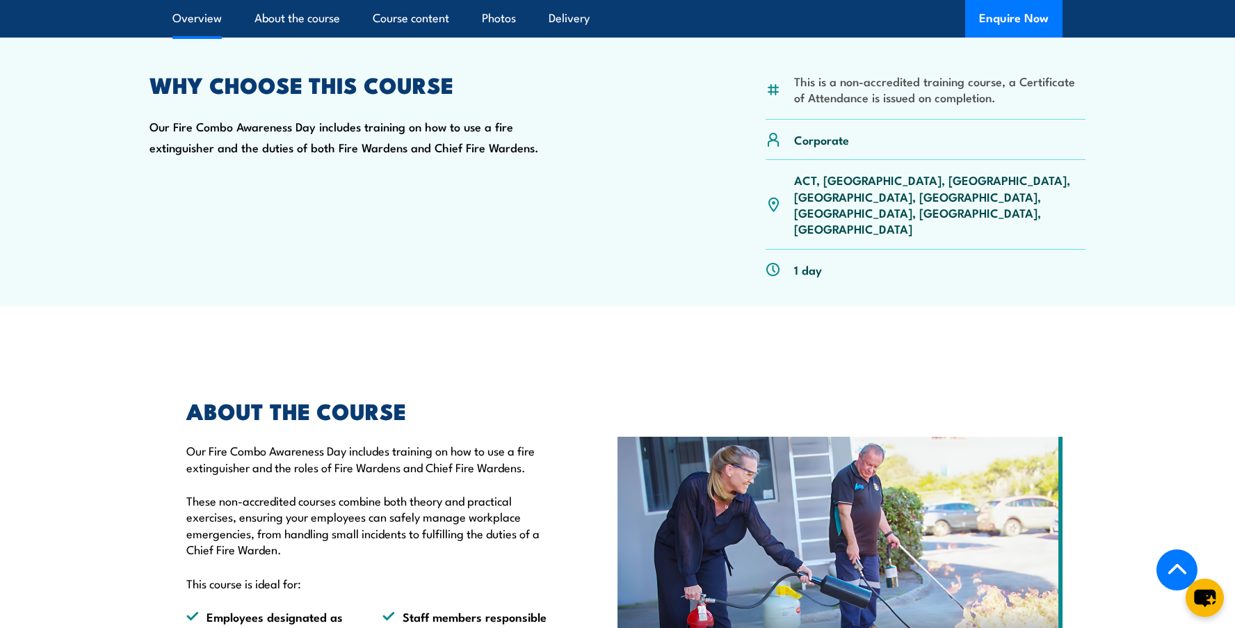
scroll to position [227, 0]
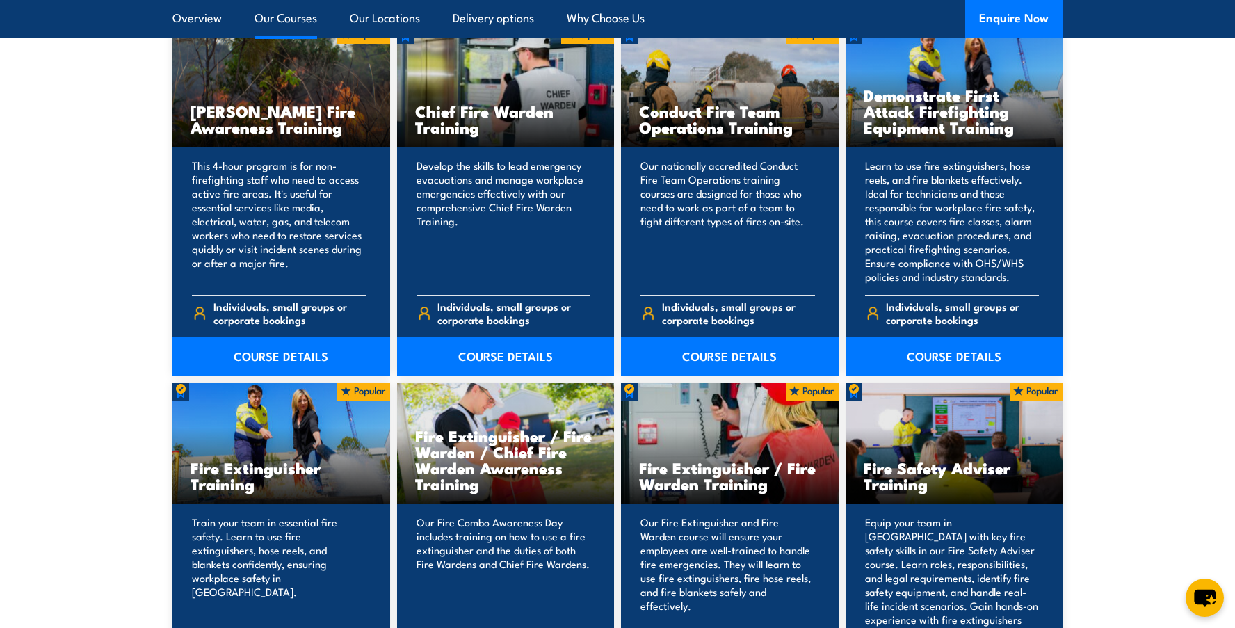
scroll to position [1112, 0]
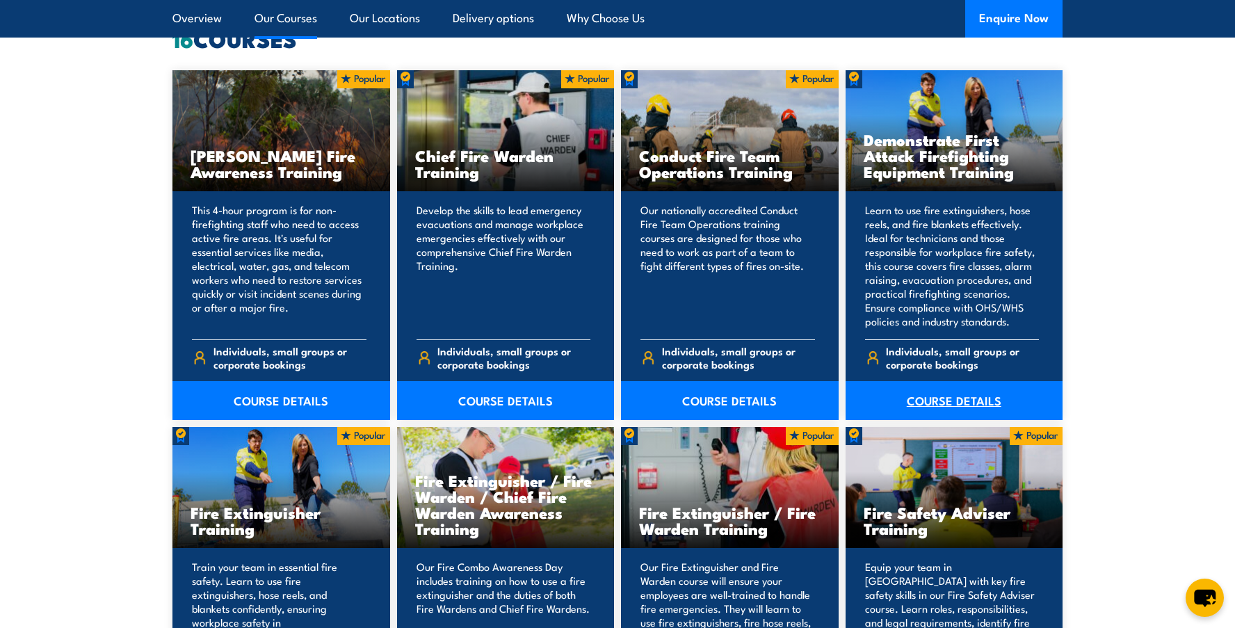
click at [956, 400] on link "COURSE DETAILS" at bounding box center [954, 400] width 218 height 39
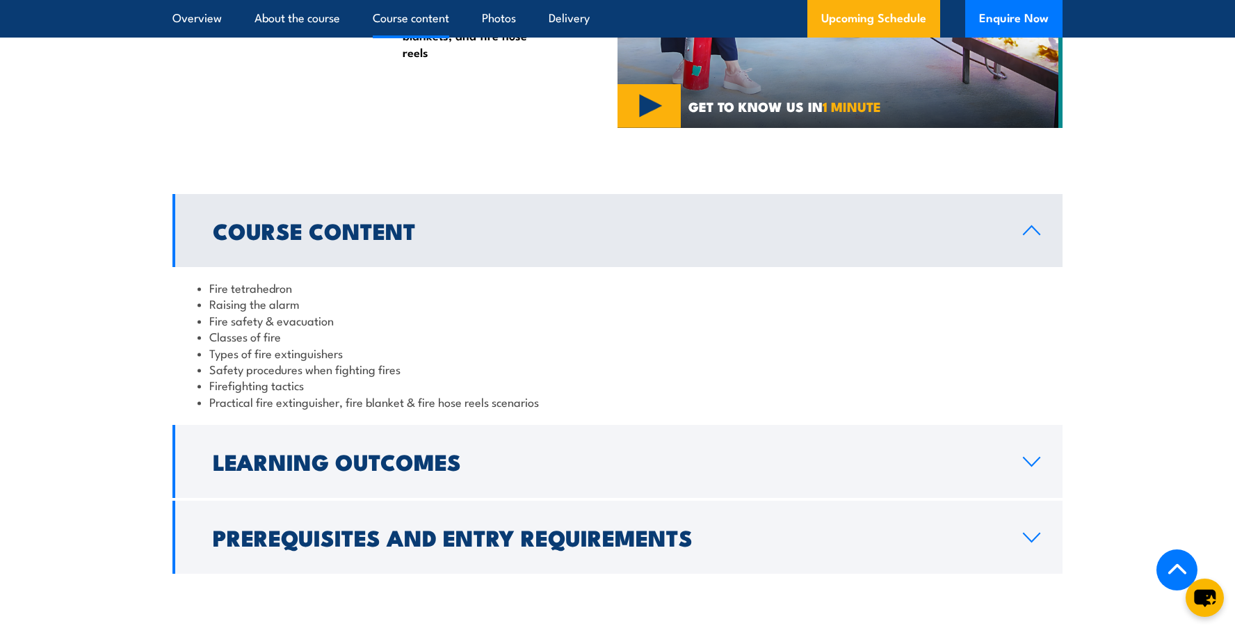
scroll to position [1391, 0]
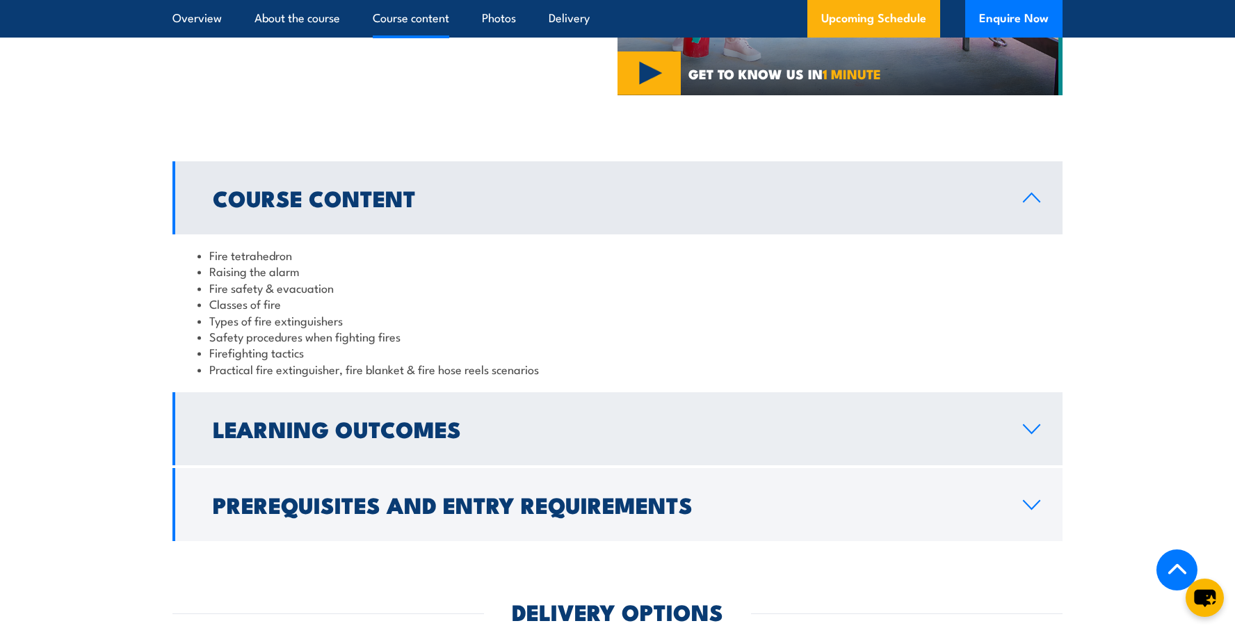
click at [1027, 425] on icon at bounding box center [1031, 429] width 16 height 8
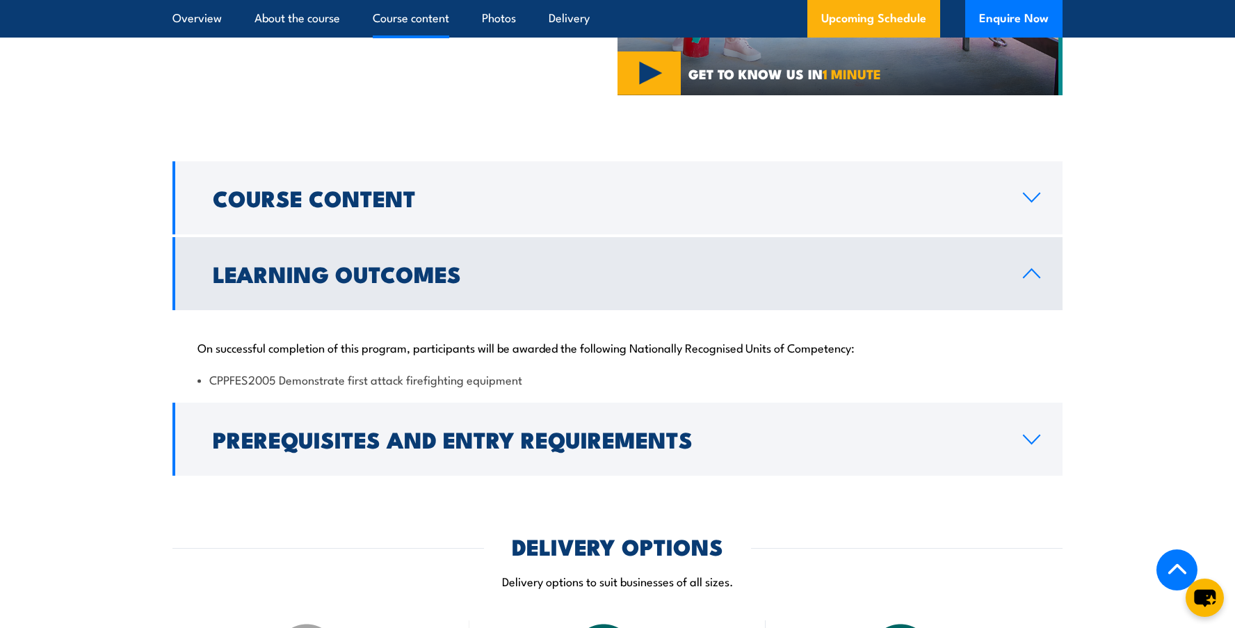
click at [1040, 269] on icon at bounding box center [1031, 273] width 19 height 11
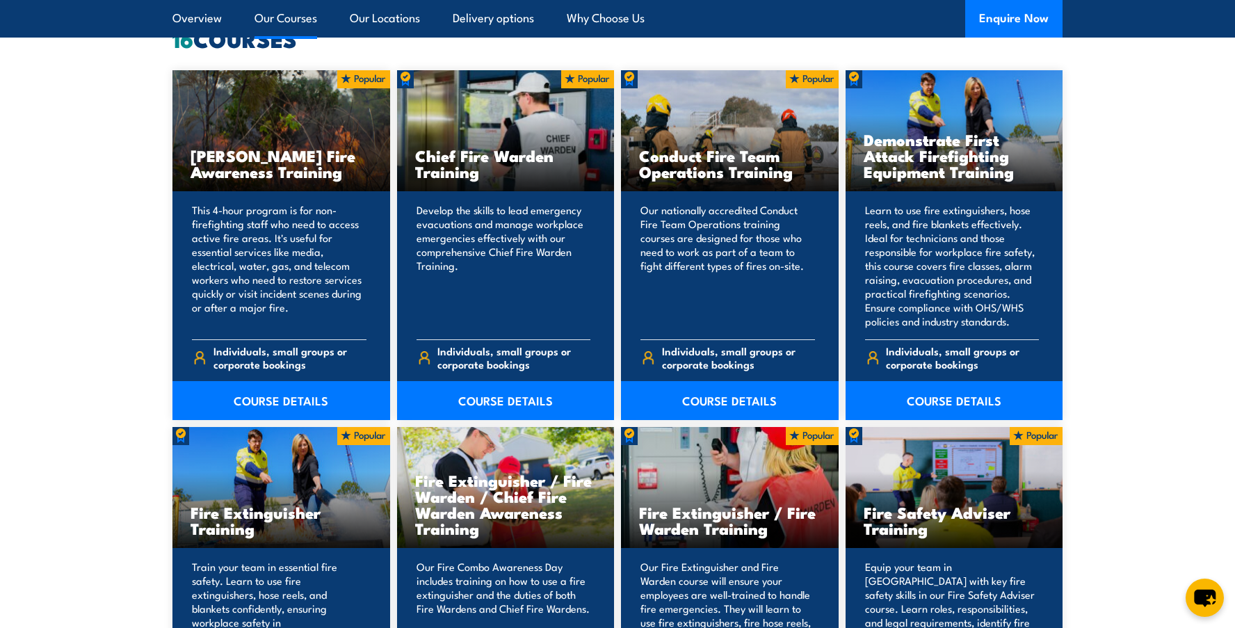
drag, startPoint x: 642, startPoint y: 515, endPoint x: 766, endPoint y: 528, distance: 125.1
click at [766, 528] on h3 "Fire Extinguisher / Fire Warden Training" at bounding box center [729, 520] width 181 height 32
drag, startPoint x: 766, startPoint y: 528, endPoint x: 710, endPoint y: 517, distance: 57.3
copy h3 "Fire Extinguisher / Fire Warden Training"
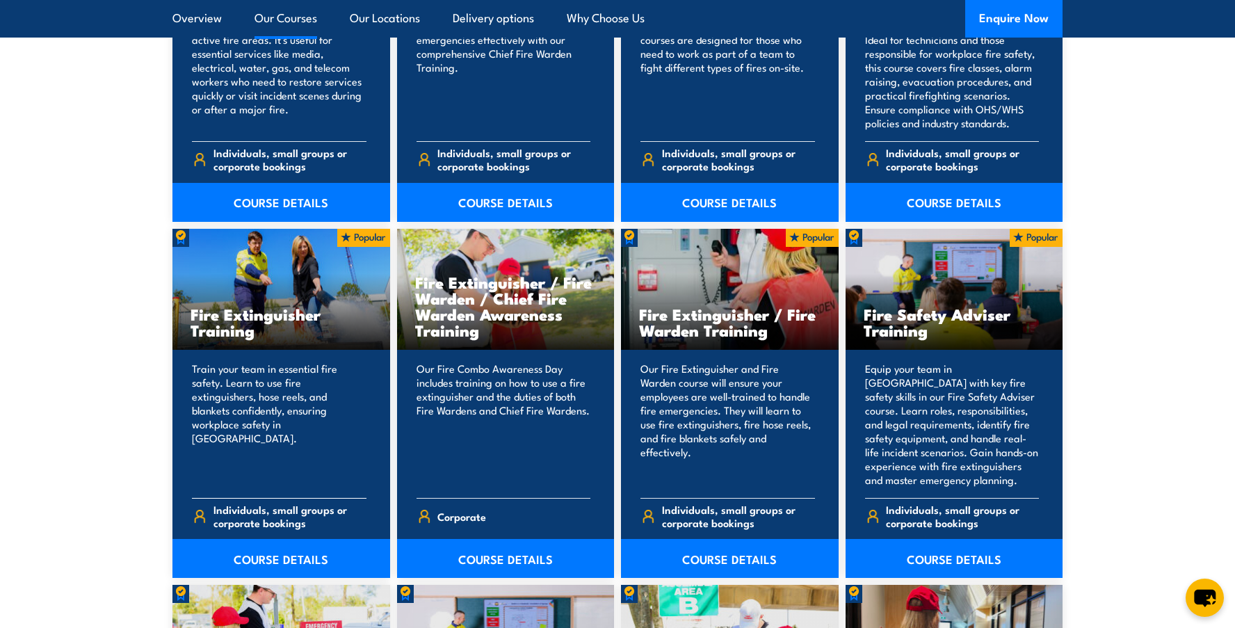
scroll to position [1391, 0]
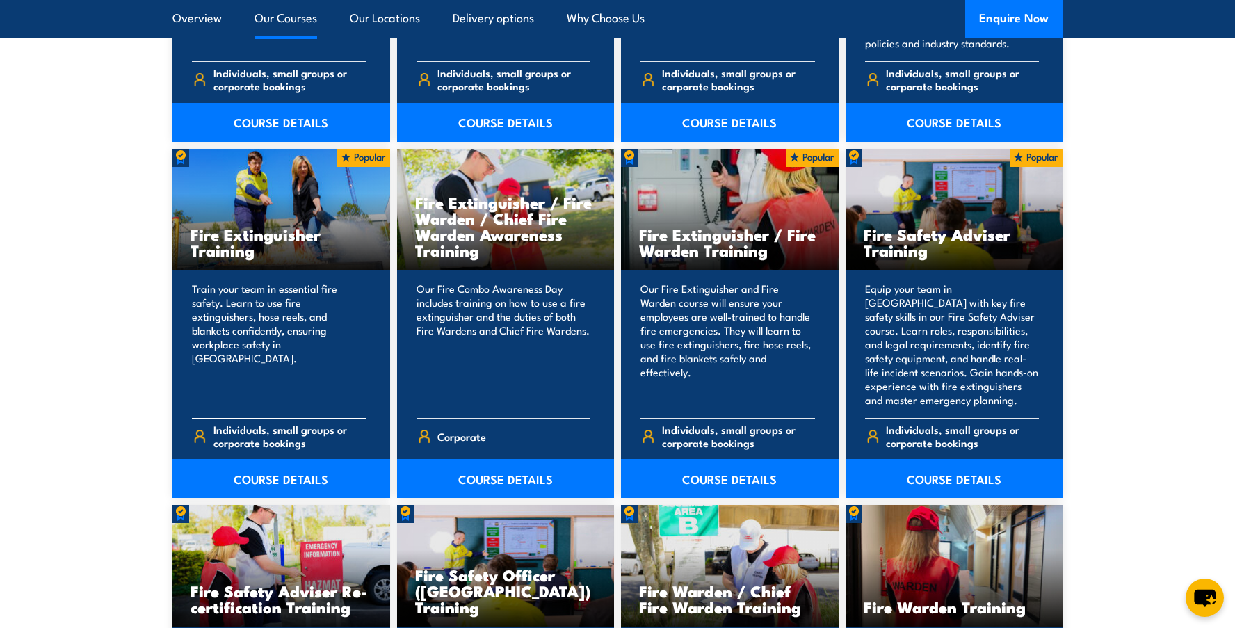
click at [267, 474] on link "COURSE DETAILS" at bounding box center [281, 478] width 218 height 39
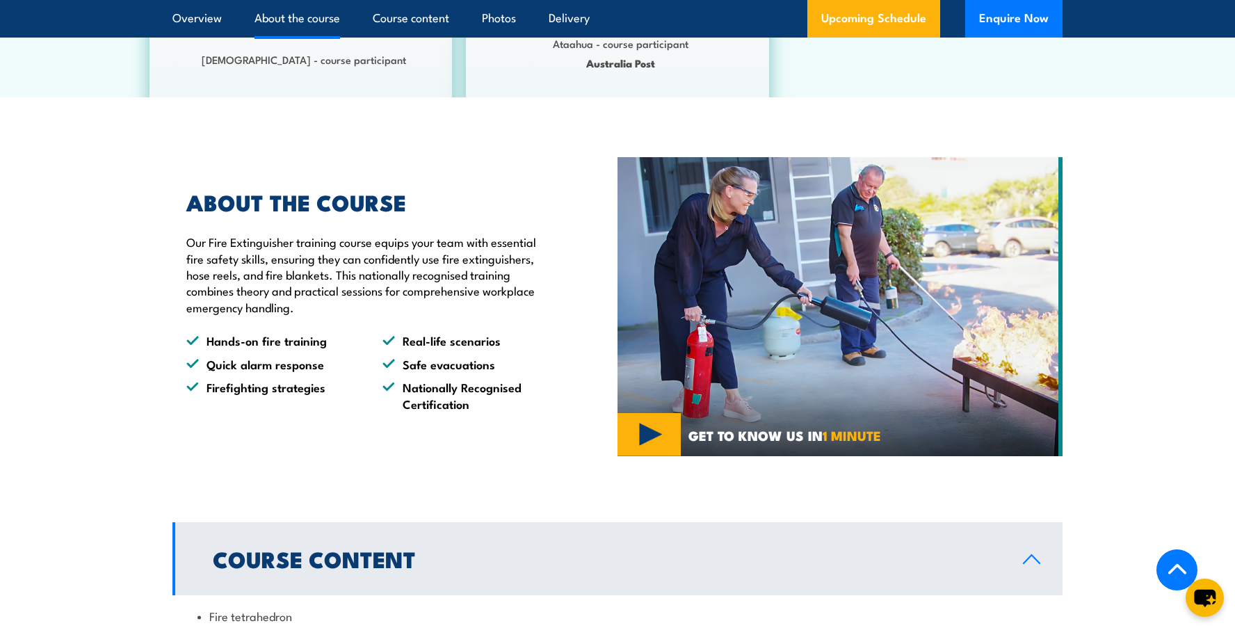
scroll to position [834, 0]
